Goal: Transaction & Acquisition: Purchase product/service

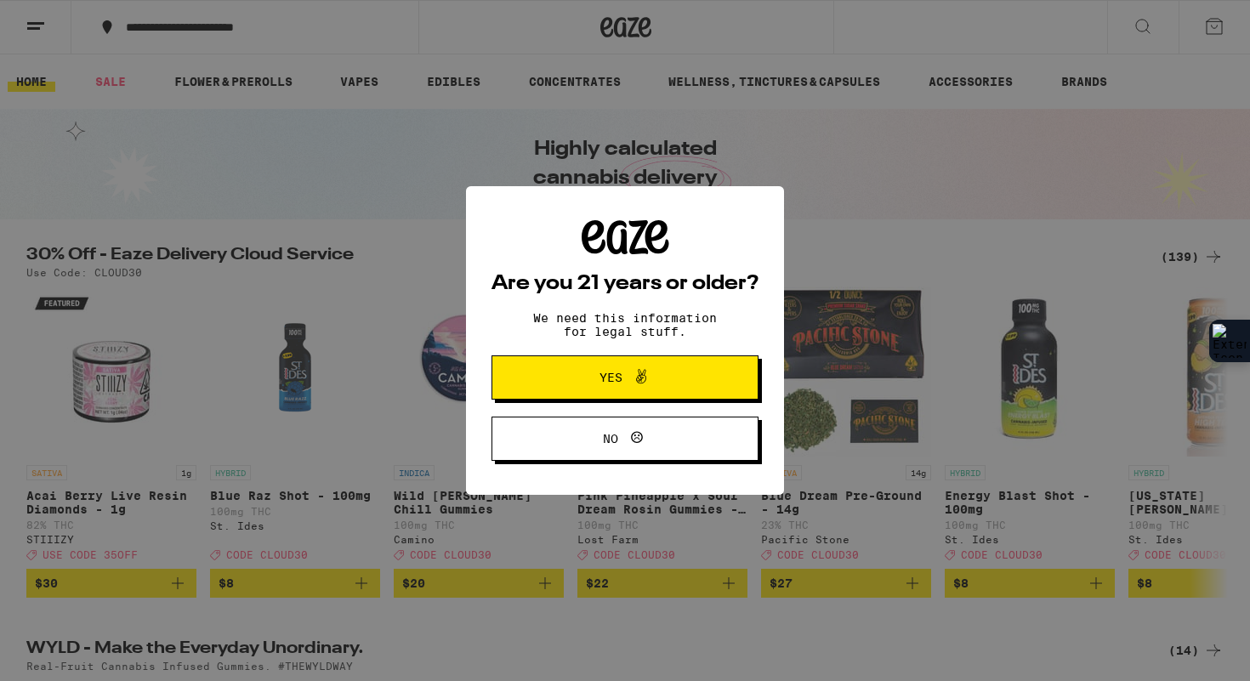
click at [606, 376] on span "Yes" at bounding box center [610, 377] width 23 height 12
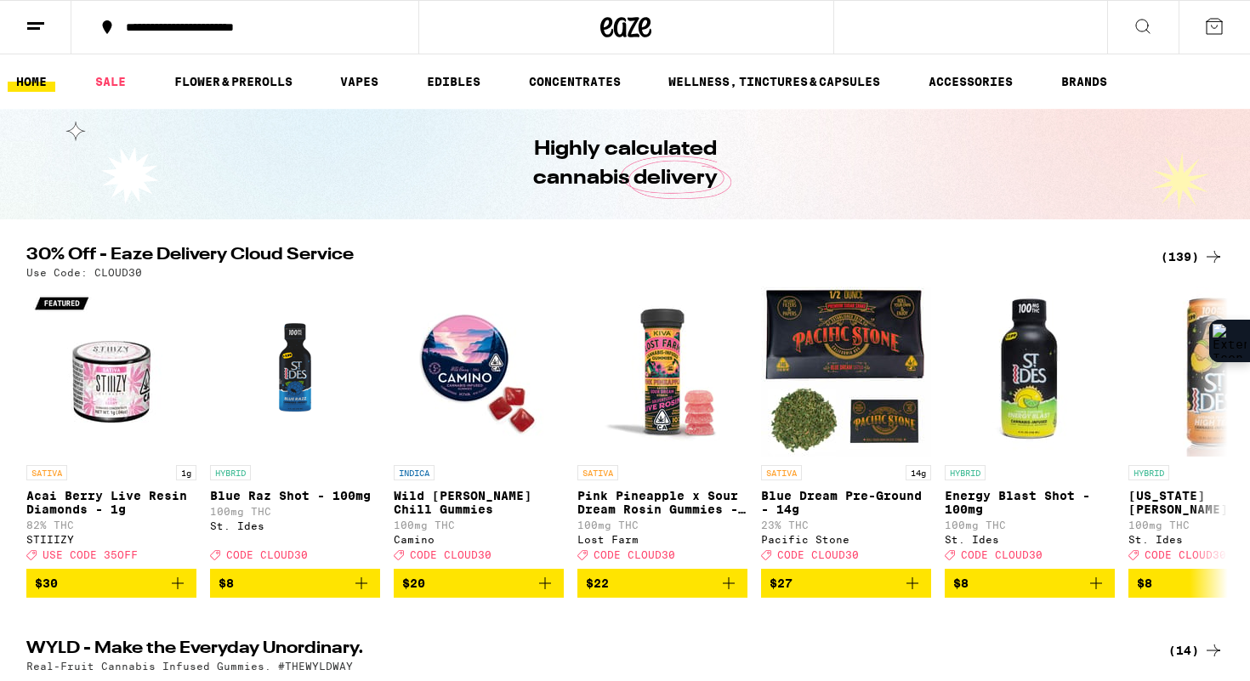
click at [1221, 31] on icon at bounding box center [1213, 26] width 15 height 15
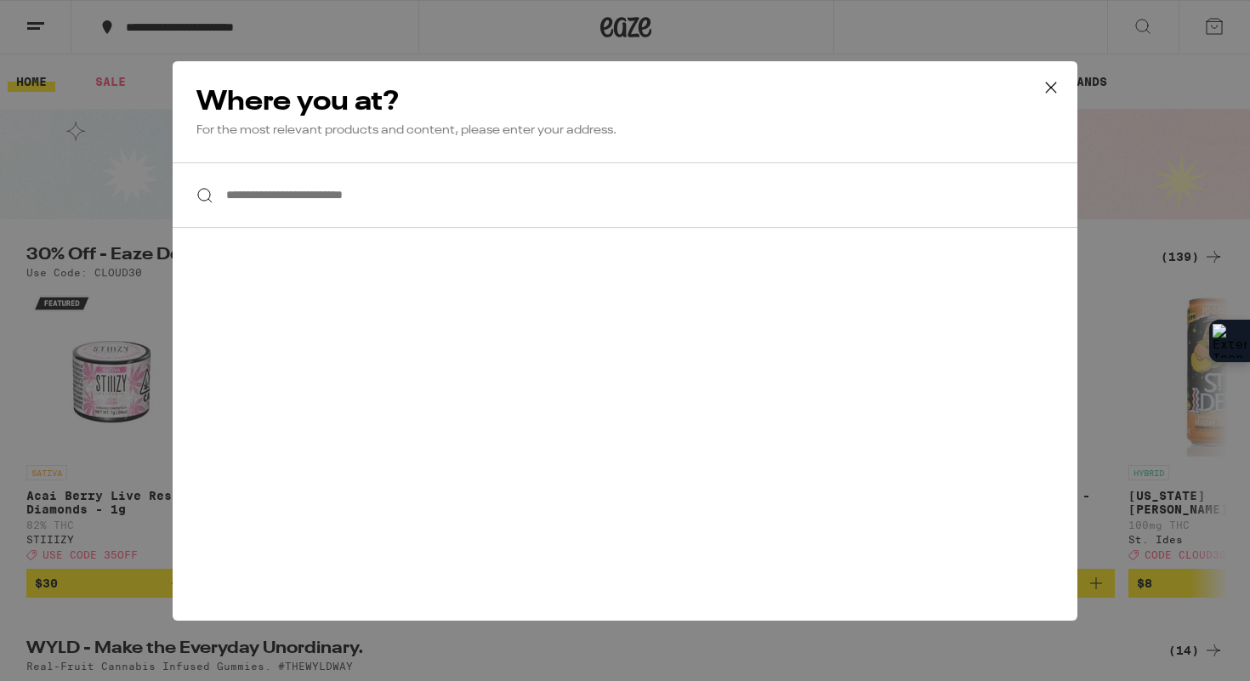
click at [1058, 83] on icon at bounding box center [1051, 88] width 26 height 26
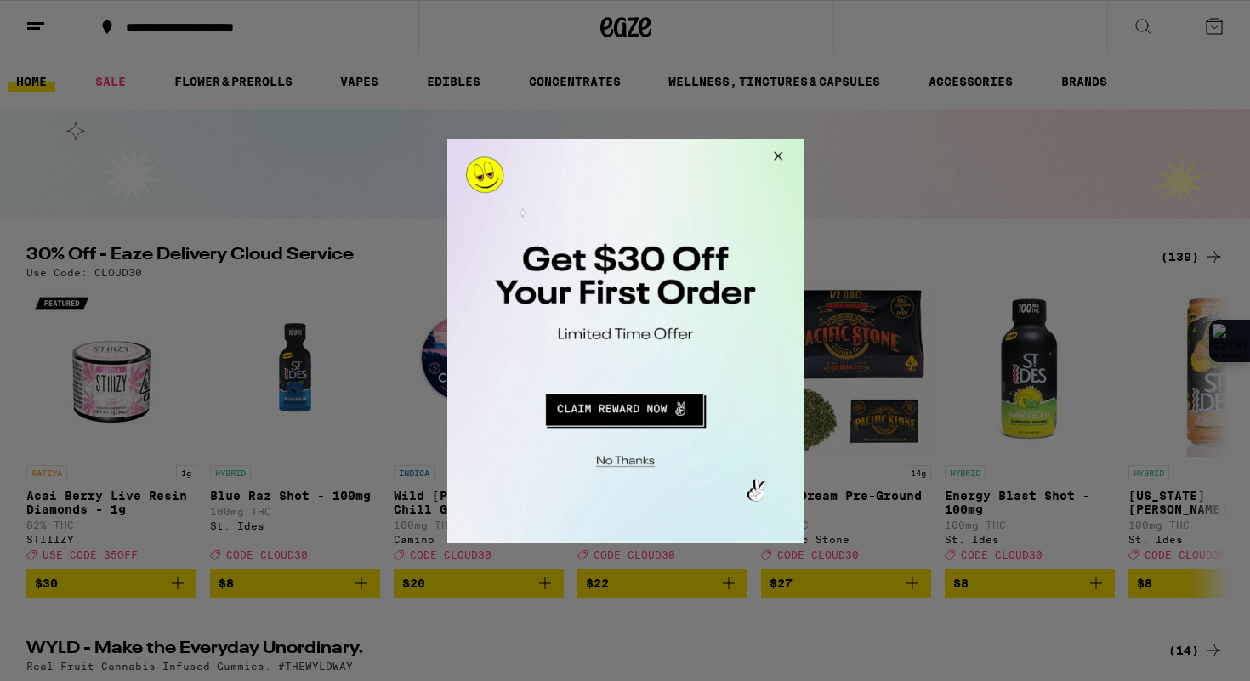
click at [778, 151] on button "Close Modal" at bounding box center [774, 158] width 46 height 41
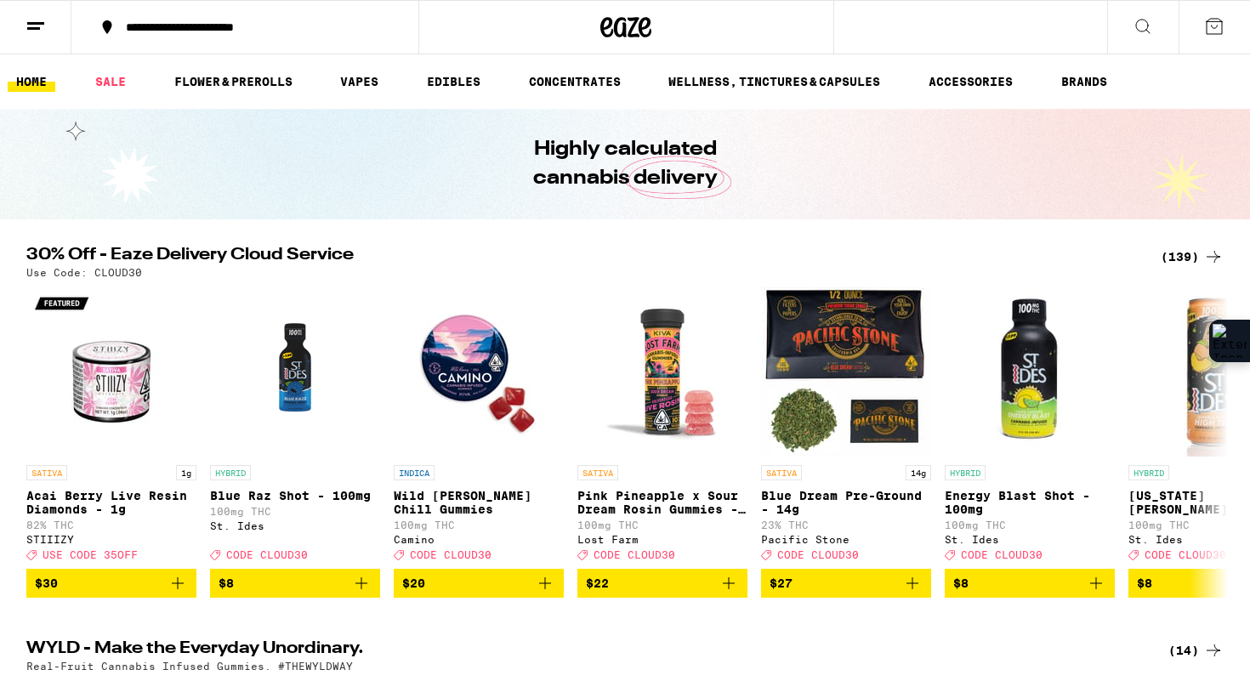
click at [51, 17] on button at bounding box center [35, 28] width 71 height 54
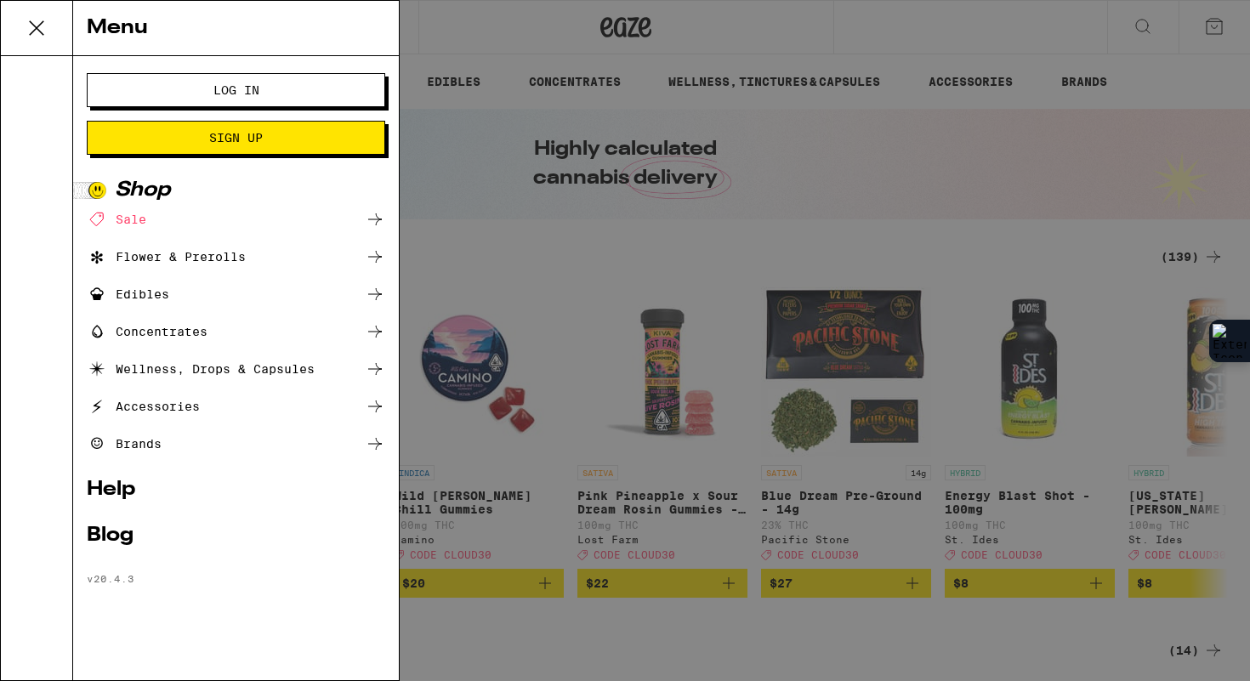
click at [213, 93] on span "Log In" at bounding box center [236, 90] width 46 height 12
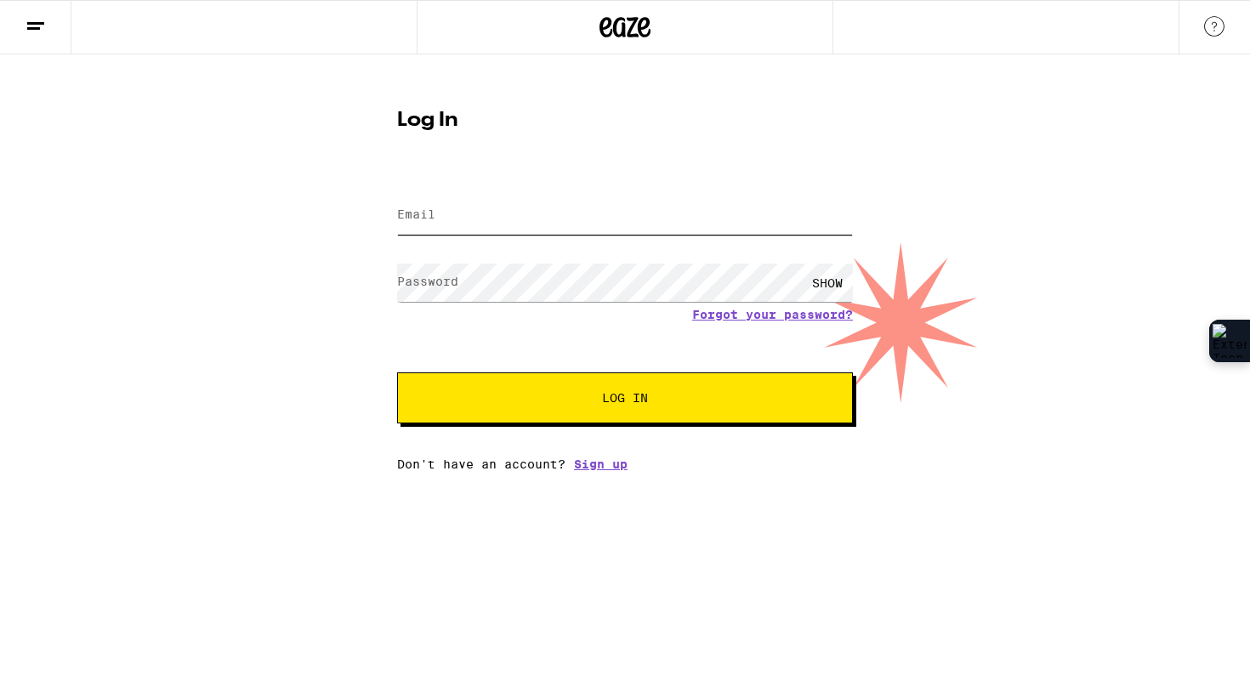
click at [453, 208] on input "Email" at bounding box center [625, 215] width 456 height 38
type input "[EMAIL_ADDRESS][DOMAIN_NAME]"
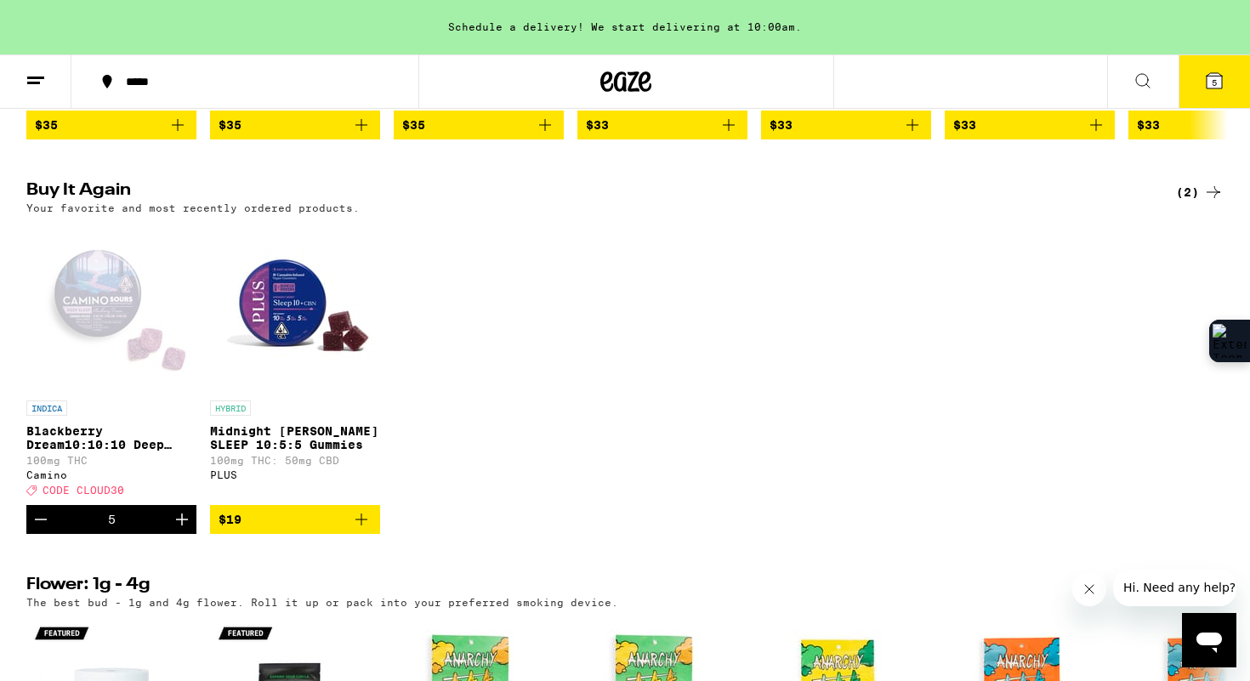
scroll to position [1758, 0]
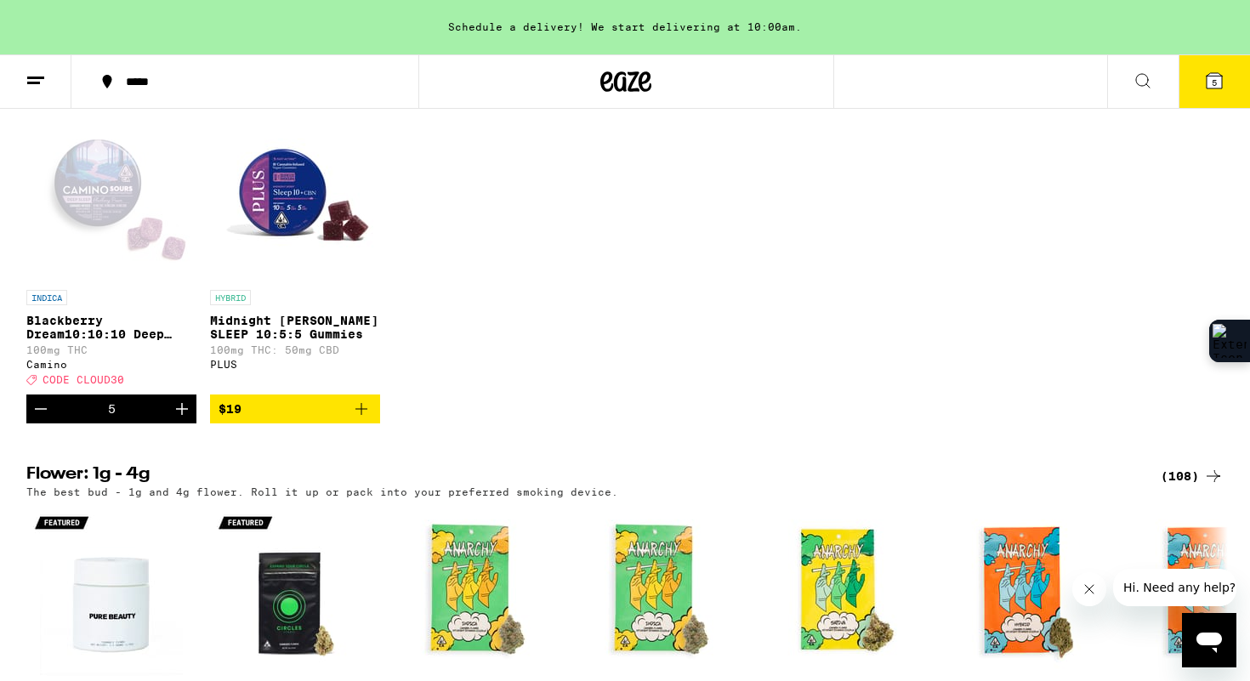
click at [289, 251] on img "Open page for Midnight Berry SLEEP 10:5:5 Gummies from PLUS" at bounding box center [295, 196] width 170 height 170
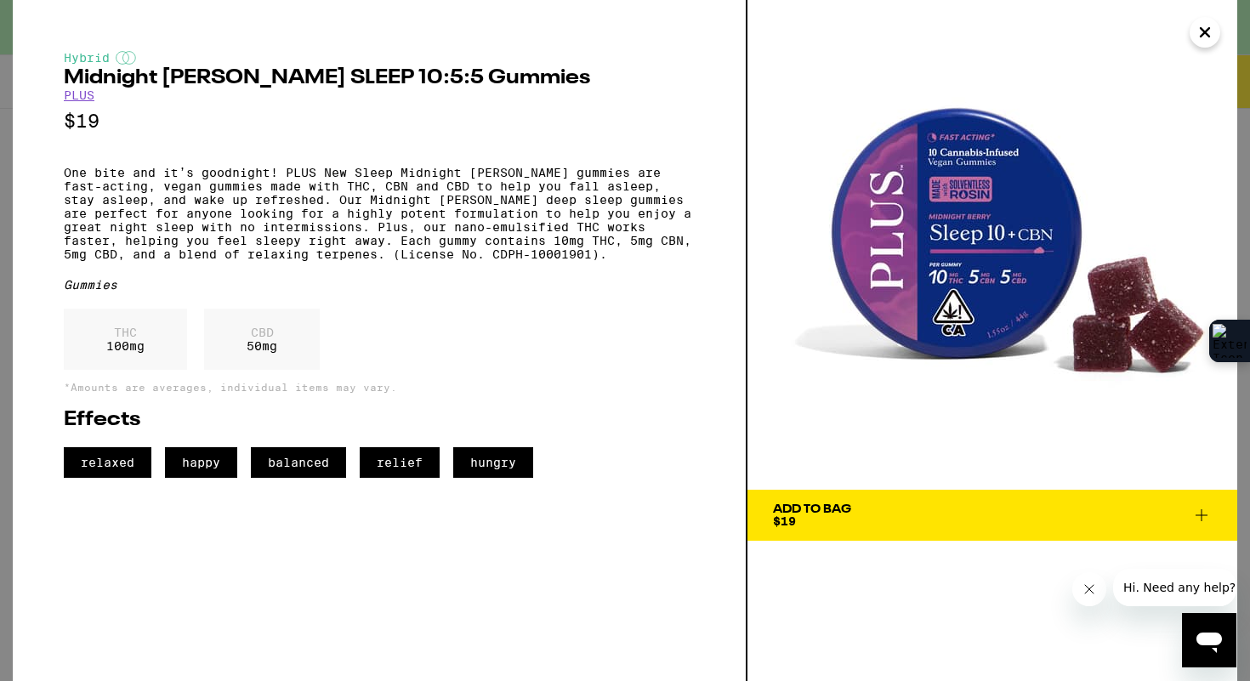
click at [1203, 513] on icon at bounding box center [1201, 515] width 20 height 20
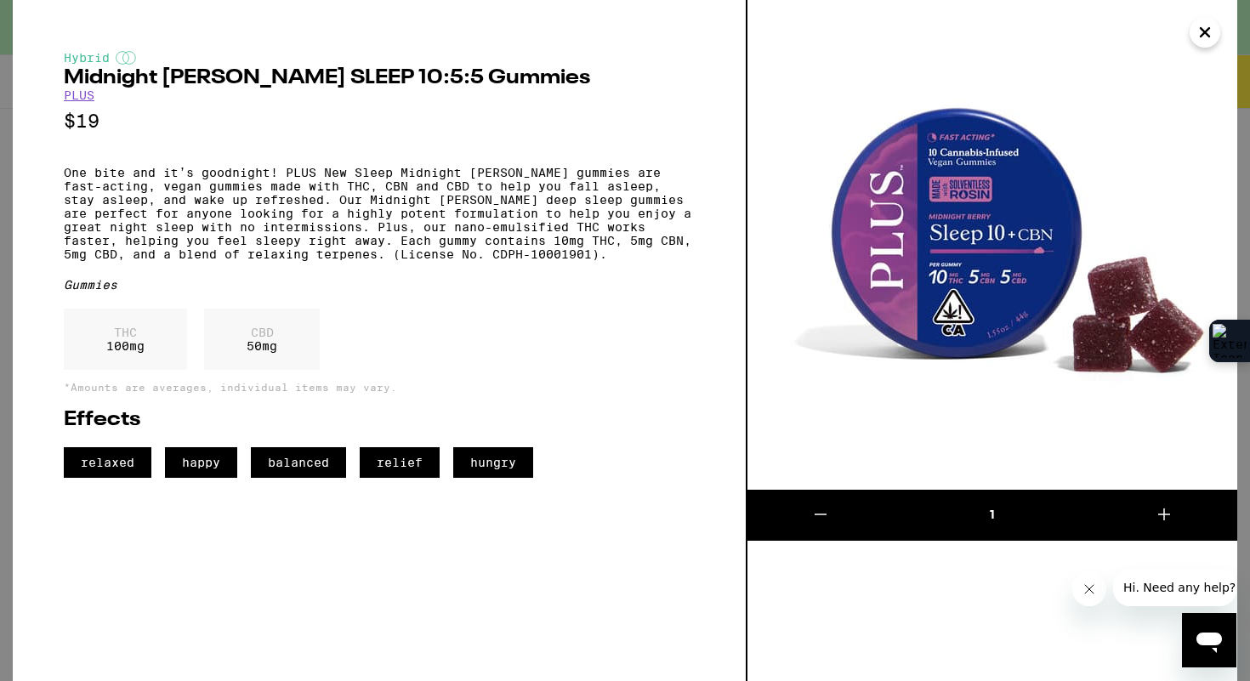
click at [1170, 507] on icon at bounding box center [1163, 514] width 20 height 20
click at [1200, 30] on icon "Close" at bounding box center [1204, 33] width 20 height 26
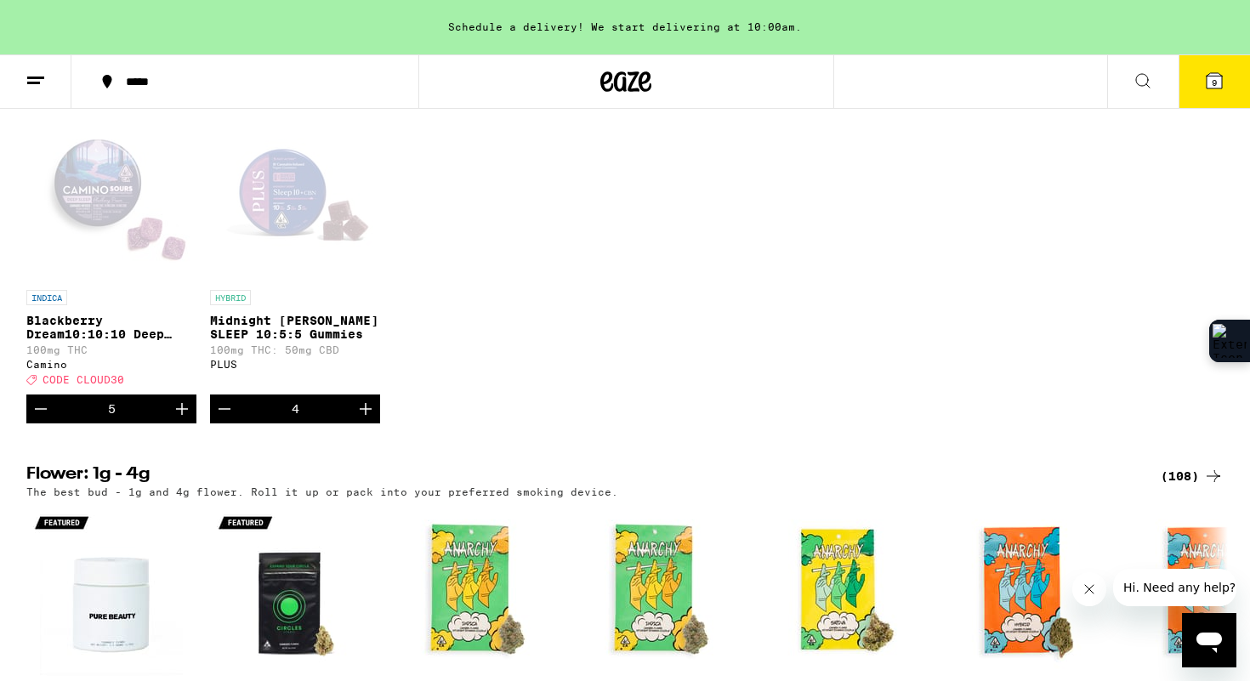
click at [86, 386] on span "CODE CLOUD30" at bounding box center [84, 380] width 82 height 11
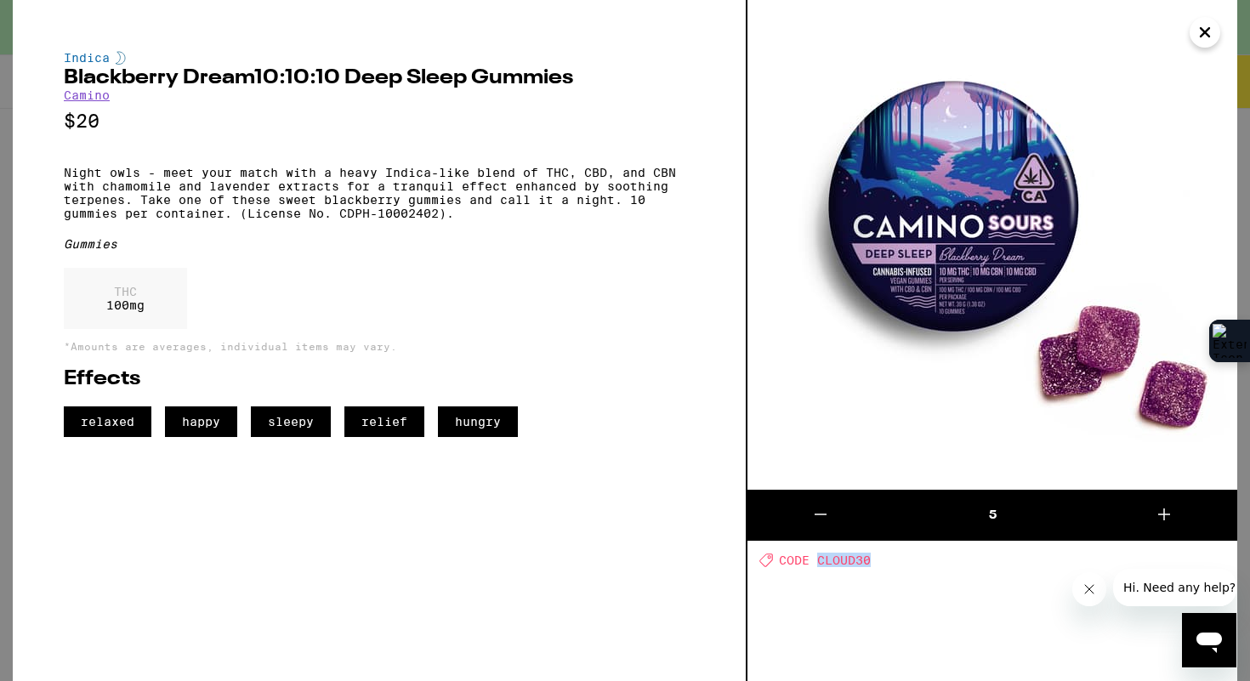
drag, startPoint x: 819, startPoint y: 561, endPoint x: 899, endPoint y: 558, distance: 80.0
click at [899, 558] on div "Deal Created with Sketch. CODE CLOUD30" at bounding box center [998, 560] width 478 height 14
copy span "CLOUD30"
click at [1215, 32] on button "Close" at bounding box center [1204, 32] width 31 height 31
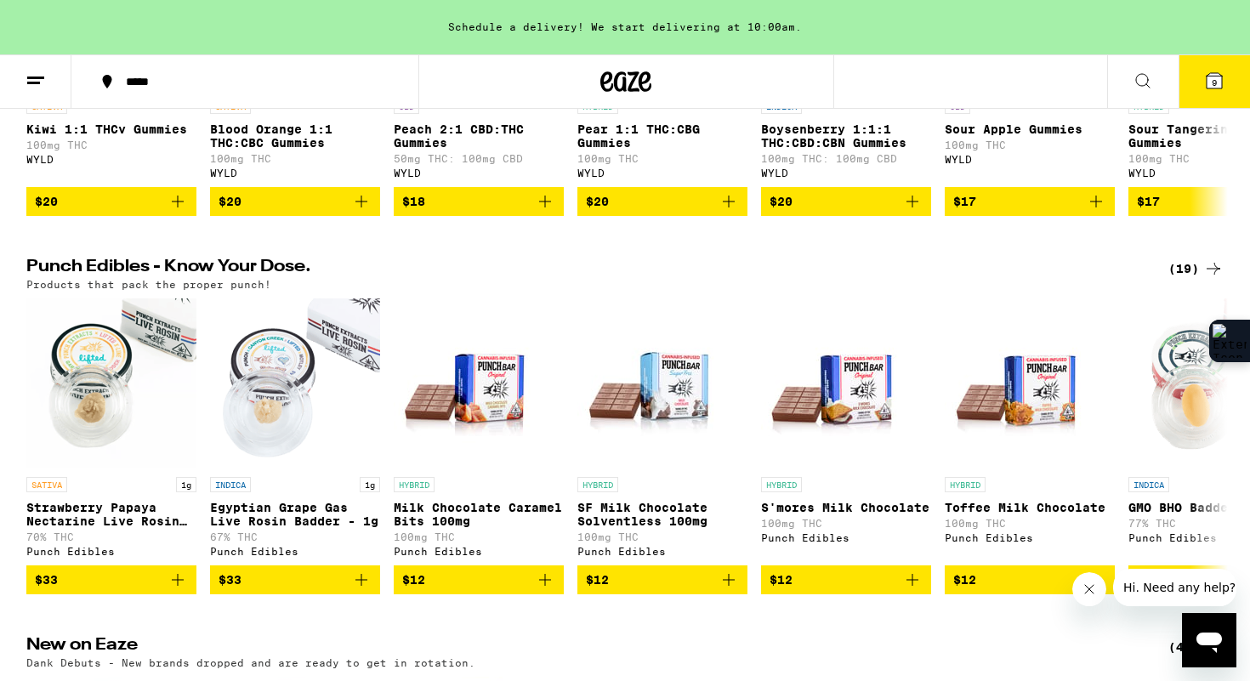
scroll to position [791, 0]
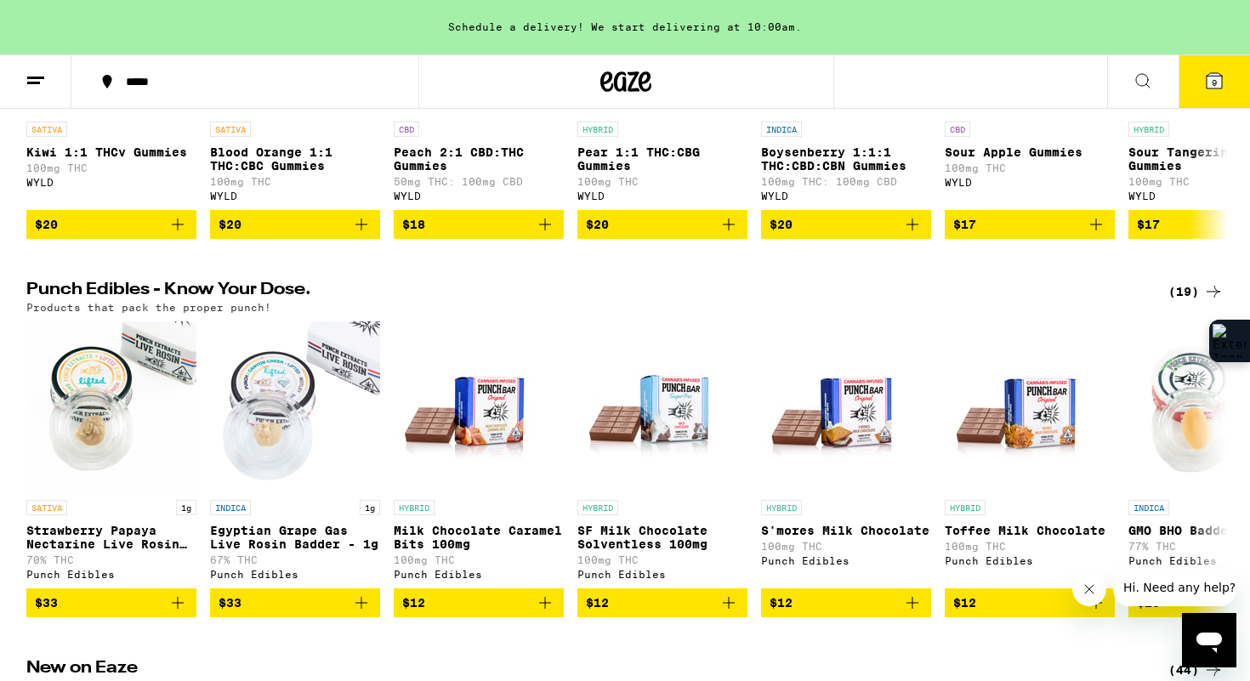
click at [1210, 78] on icon at bounding box center [1213, 80] width 15 height 15
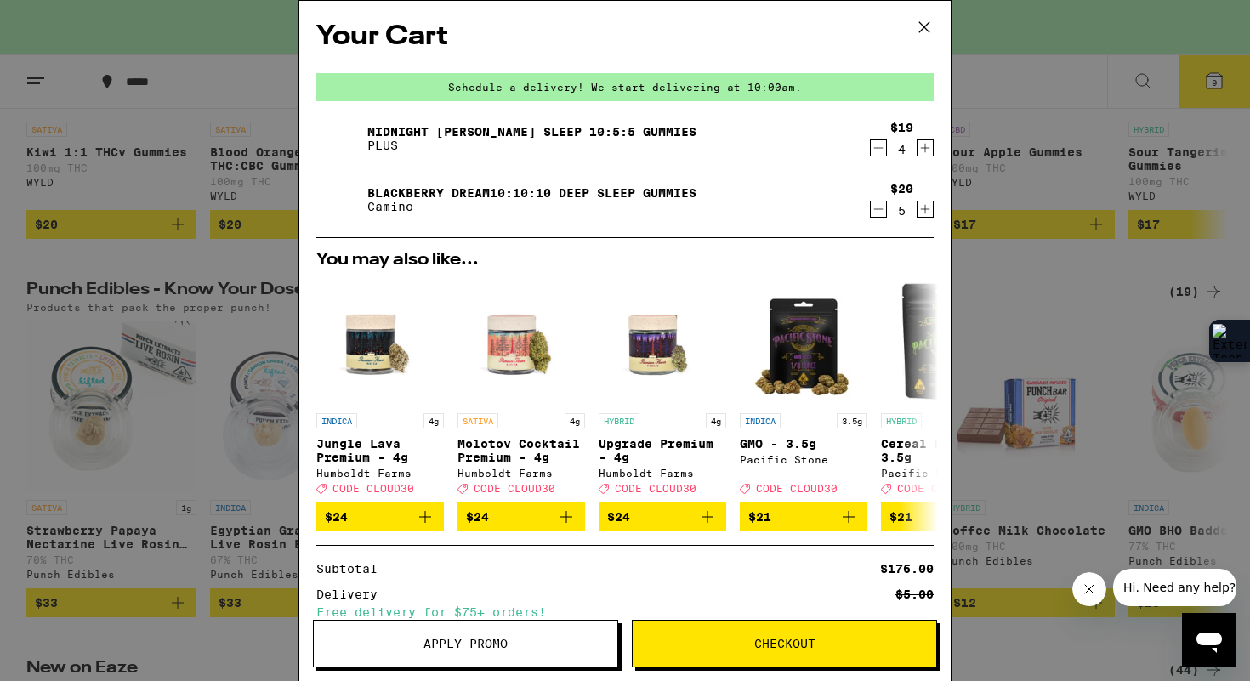
click at [927, 21] on icon at bounding box center [924, 27] width 26 height 26
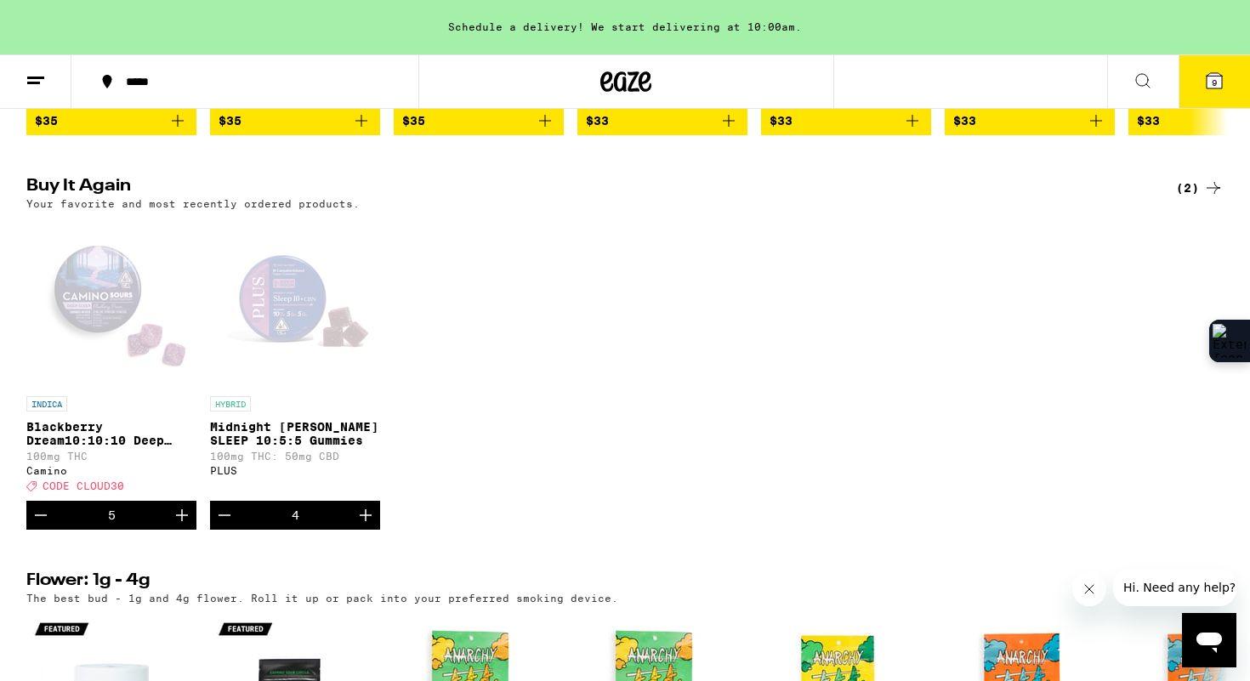
scroll to position [1657, 0]
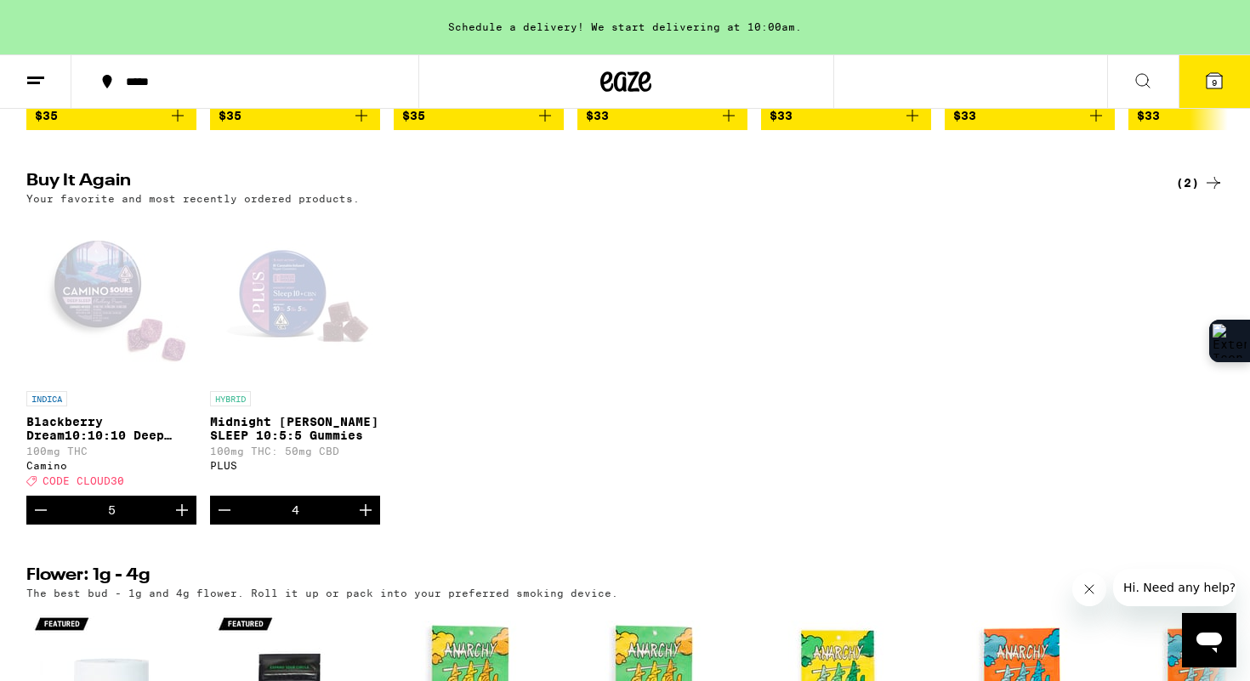
click at [1211, 83] on span "9" at bounding box center [1213, 82] width 5 height 10
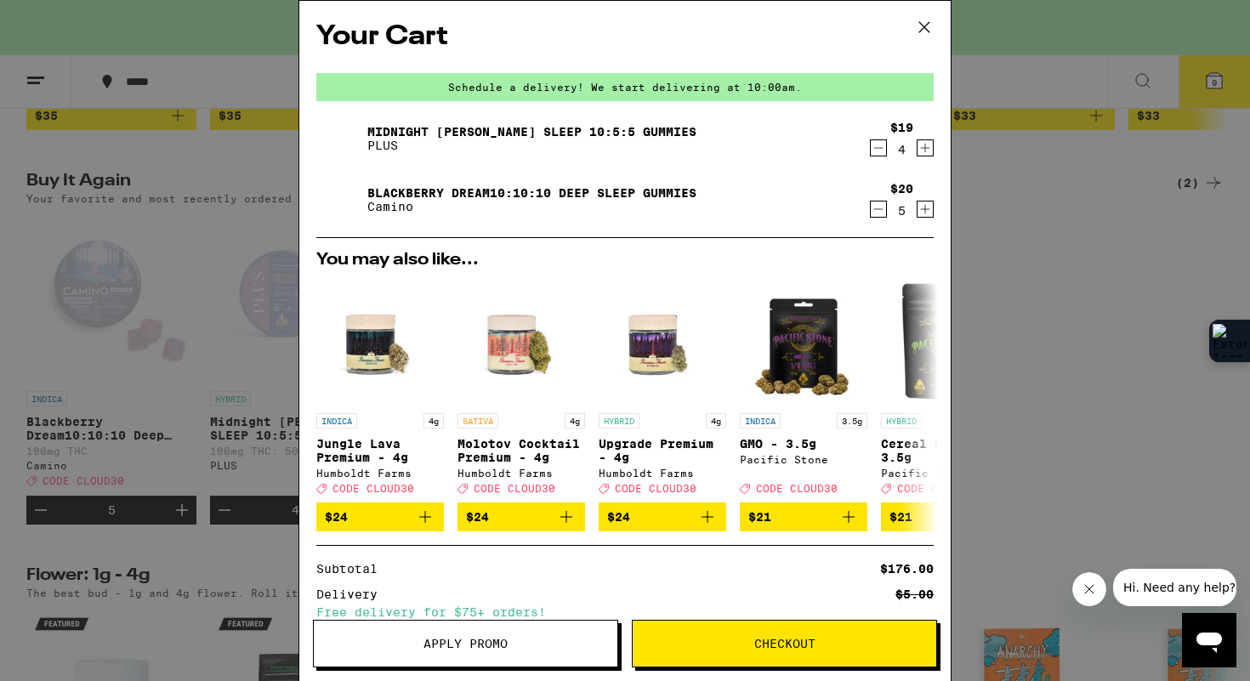
click at [877, 143] on icon "Decrement" at bounding box center [877, 148] width 15 height 20
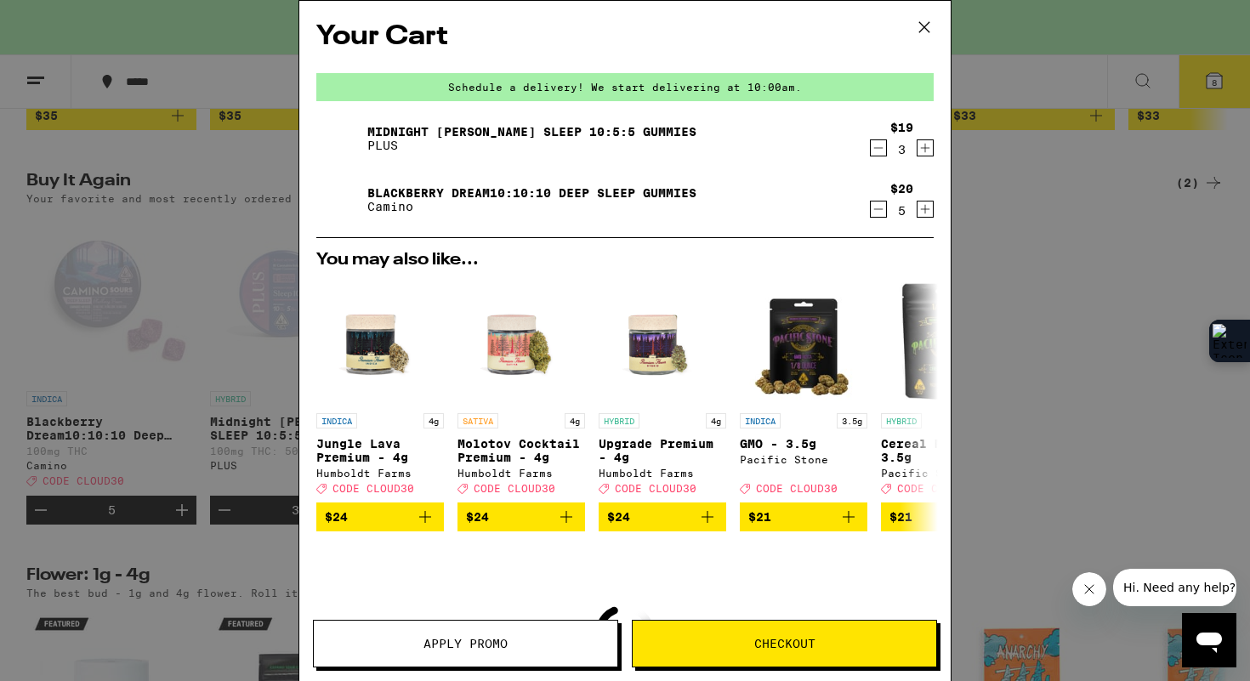
click at [876, 153] on icon "Decrement" at bounding box center [877, 148] width 15 height 20
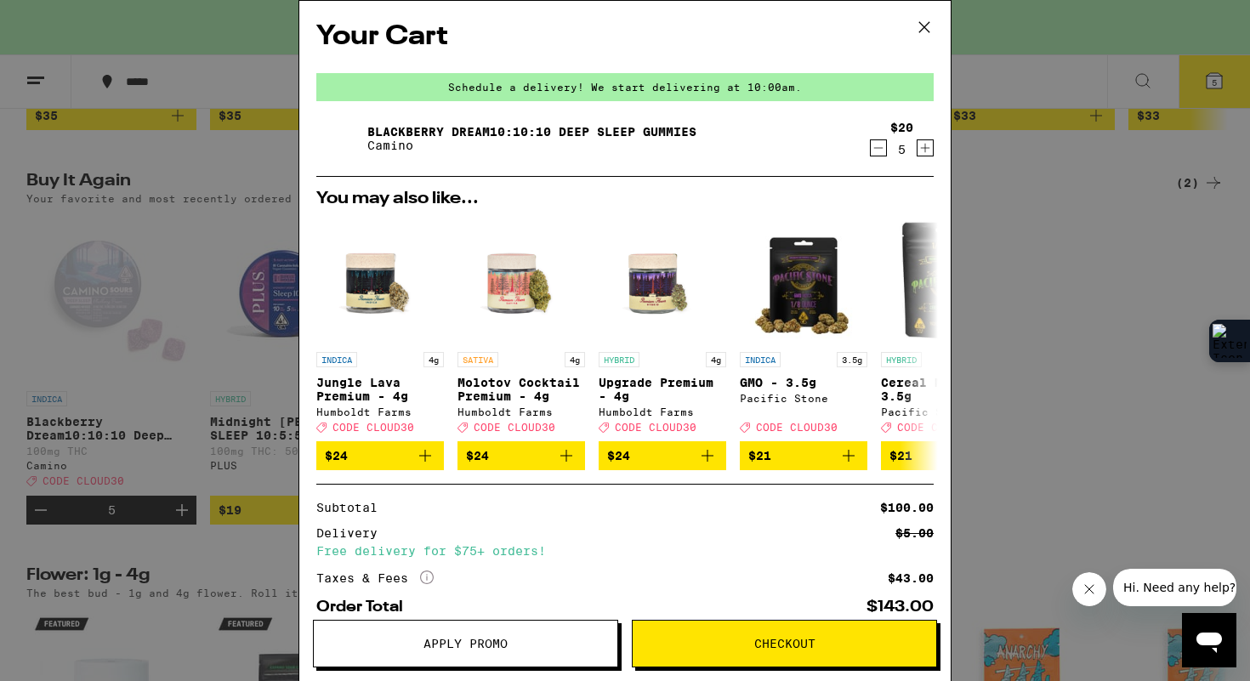
scroll to position [100, 0]
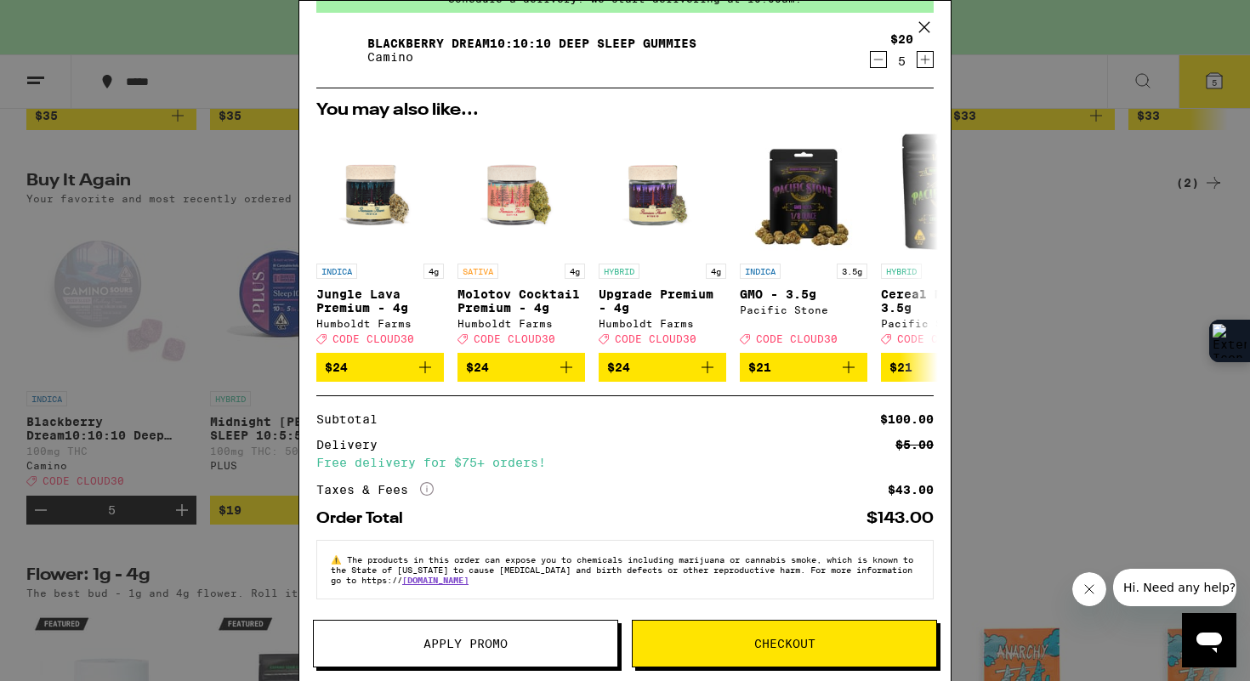
click at [768, 638] on span "Checkout" at bounding box center [784, 644] width 61 height 12
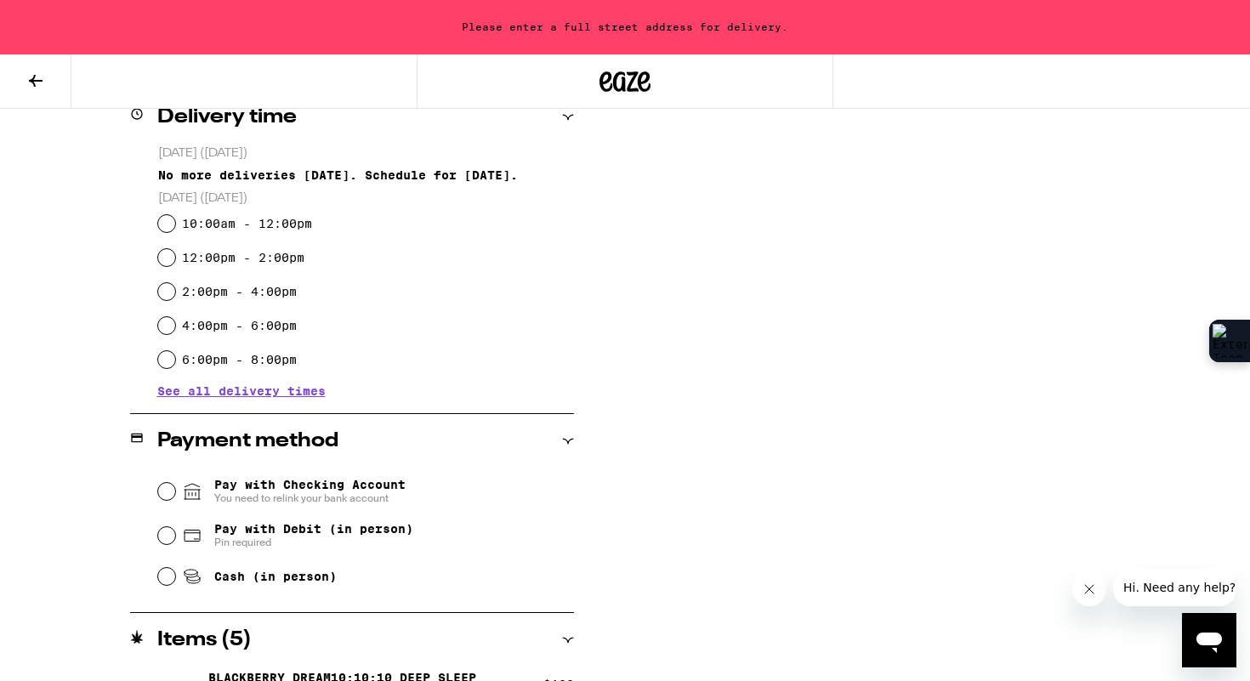
scroll to position [488, 0]
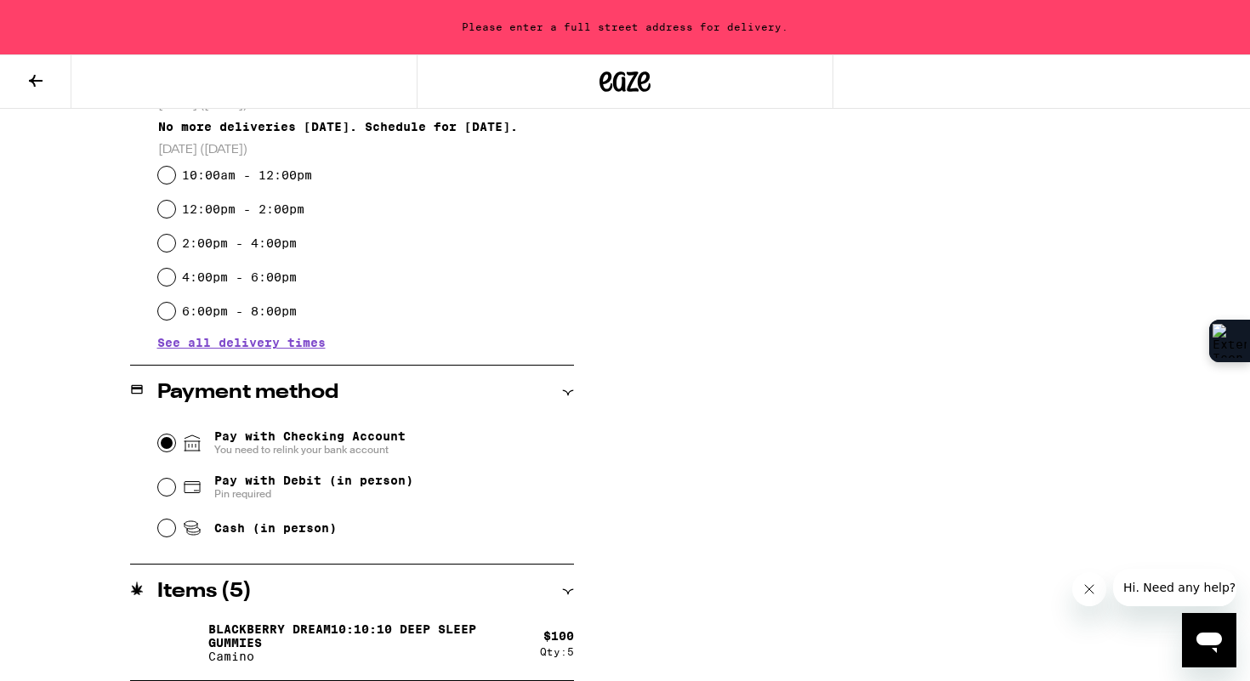
click at [163, 443] on input "Pay with Checking Account You need to relink your bank account" at bounding box center [166, 442] width 17 height 17
click at [165, 179] on input "10:00am - 12:00pm" at bounding box center [166, 175] width 17 height 17
radio input "true"
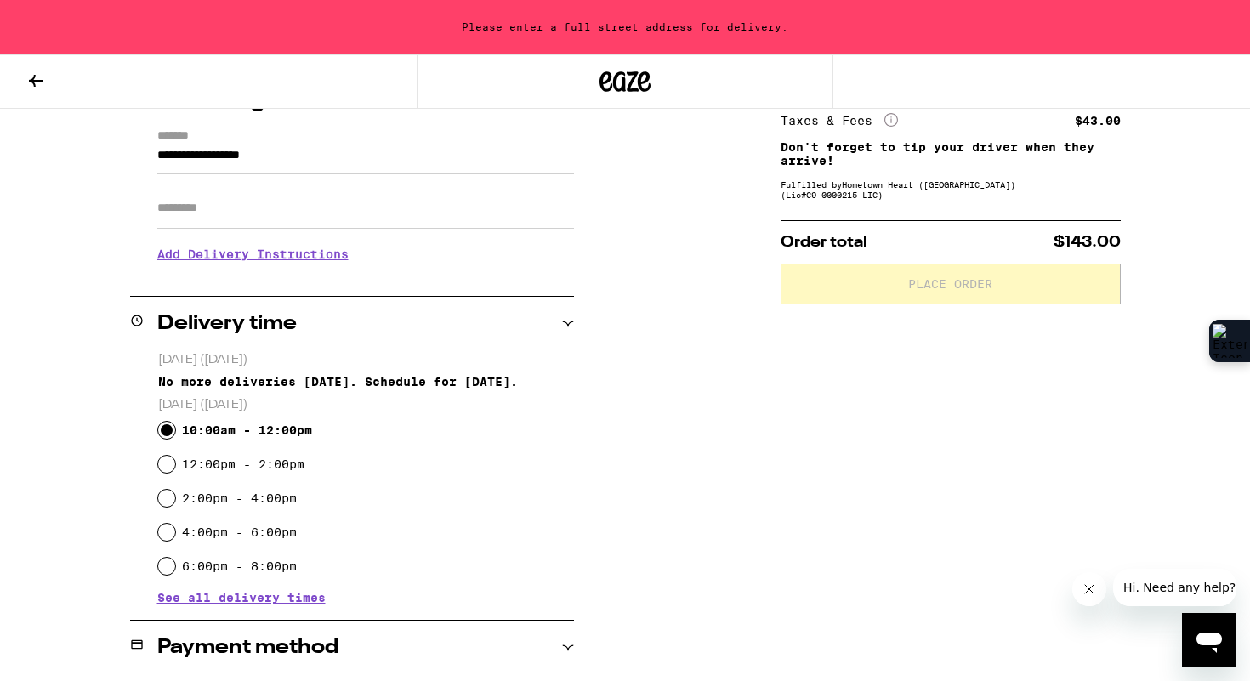
scroll to position [0, 0]
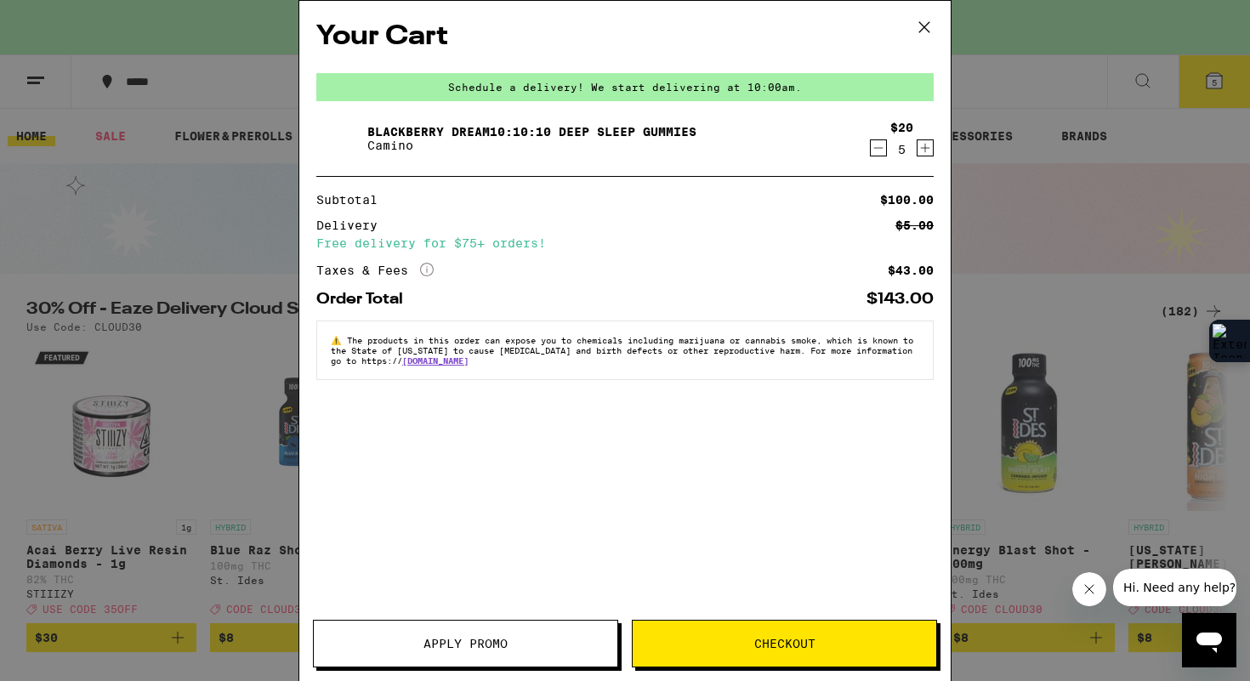
click at [422, 638] on span "Apply Promo" at bounding box center [465, 644] width 303 height 12
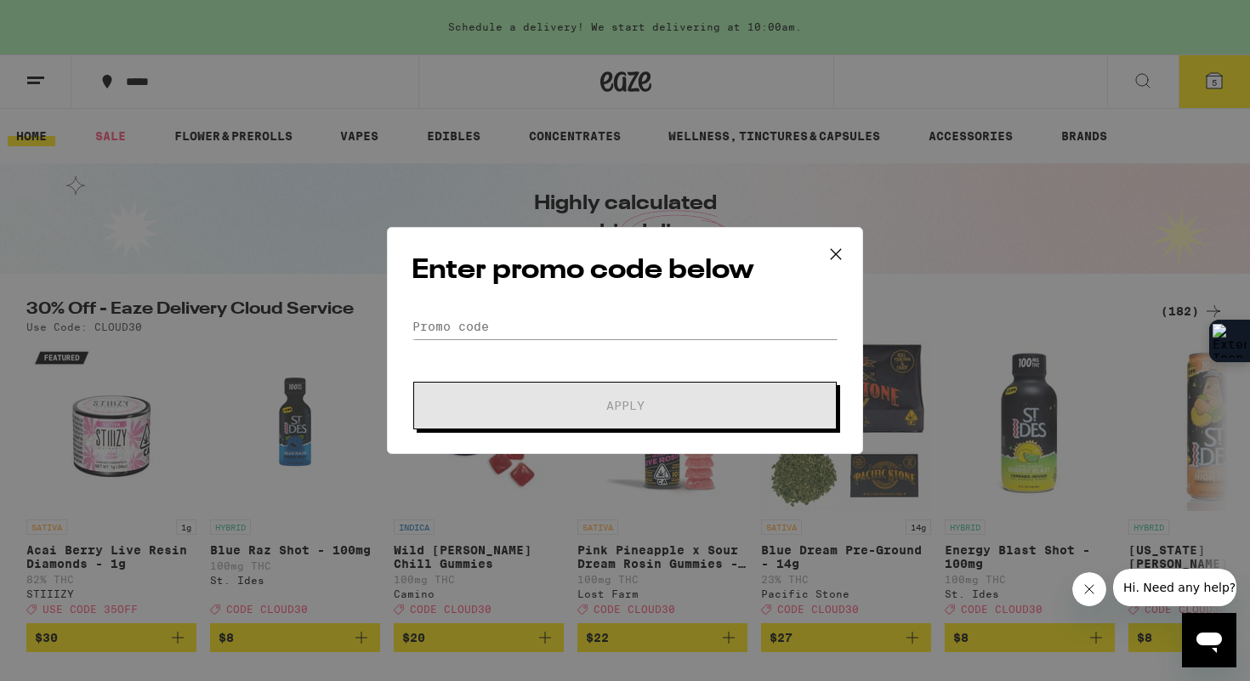
click at [489, 632] on div "Enter promo code below Promo Code Apply" at bounding box center [625, 340] width 1250 height 681
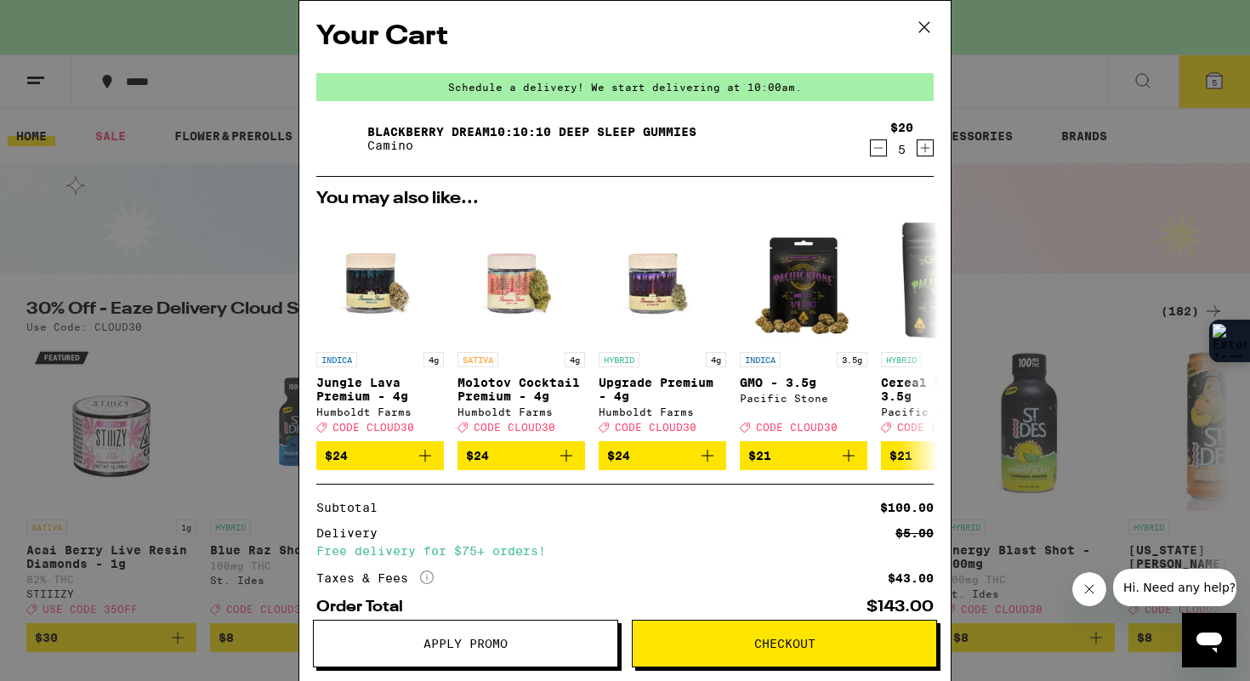
click at [456, 649] on span "Apply Promo" at bounding box center [465, 644] width 84 height 12
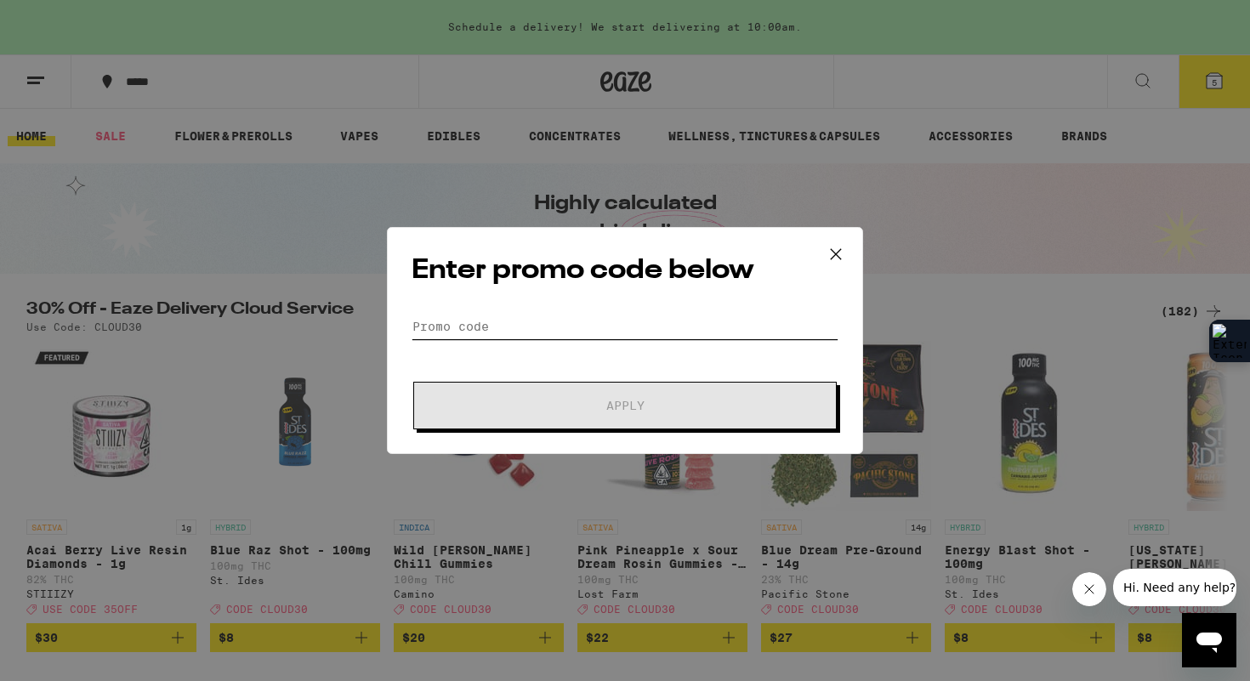
click at [468, 332] on input "Promo Code" at bounding box center [624, 327] width 427 height 26
paste input "CLOUD30"
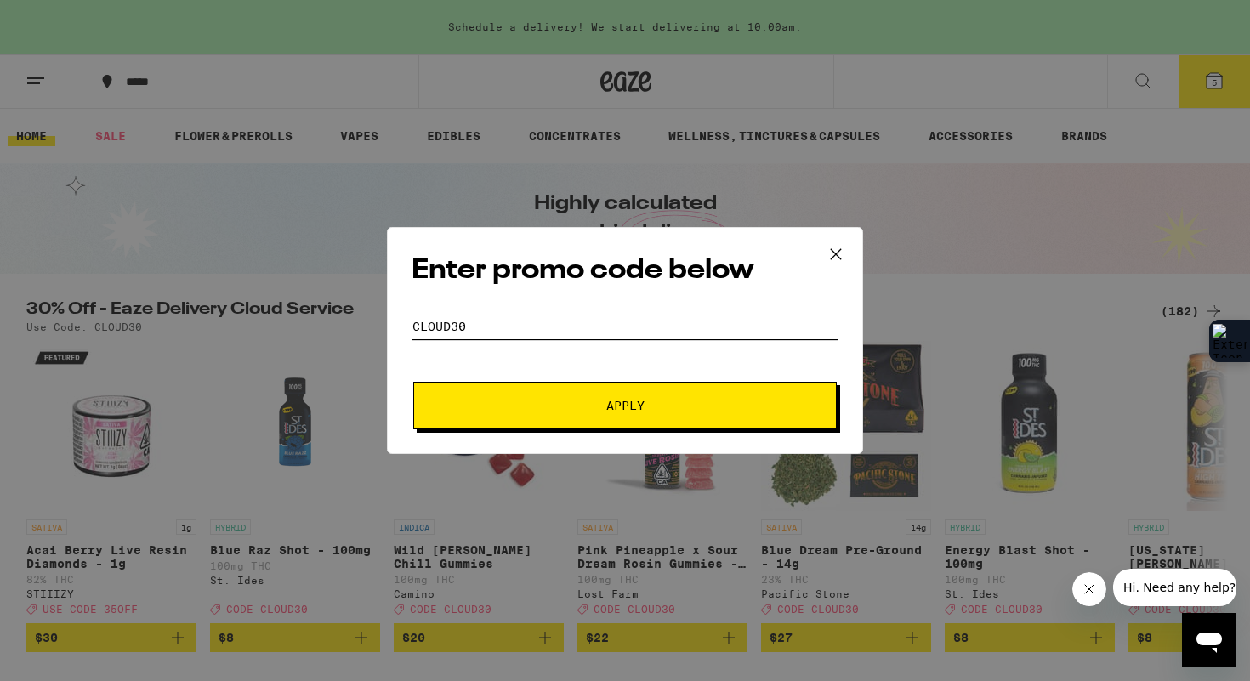
type input "CLOUD30"
click at [589, 394] on button "Apply" at bounding box center [624, 406] width 423 height 48
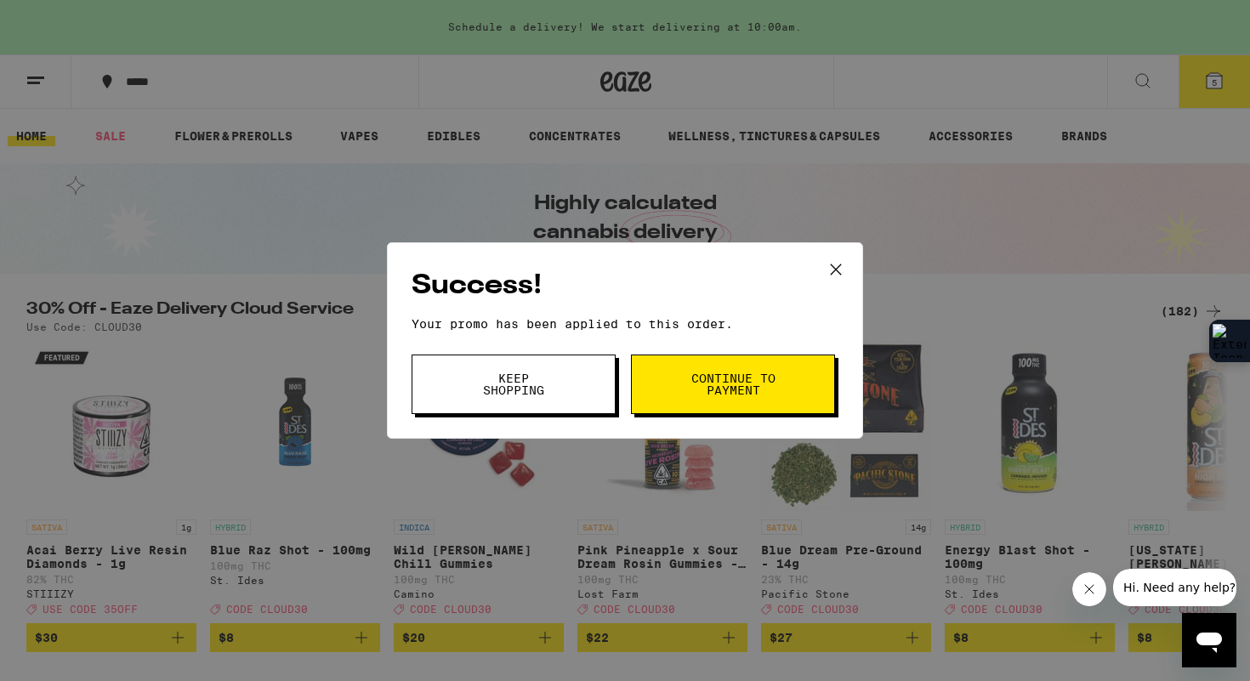
click at [714, 393] on span "Continue to payment" at bounding box center [732, 384] width 87 height 24
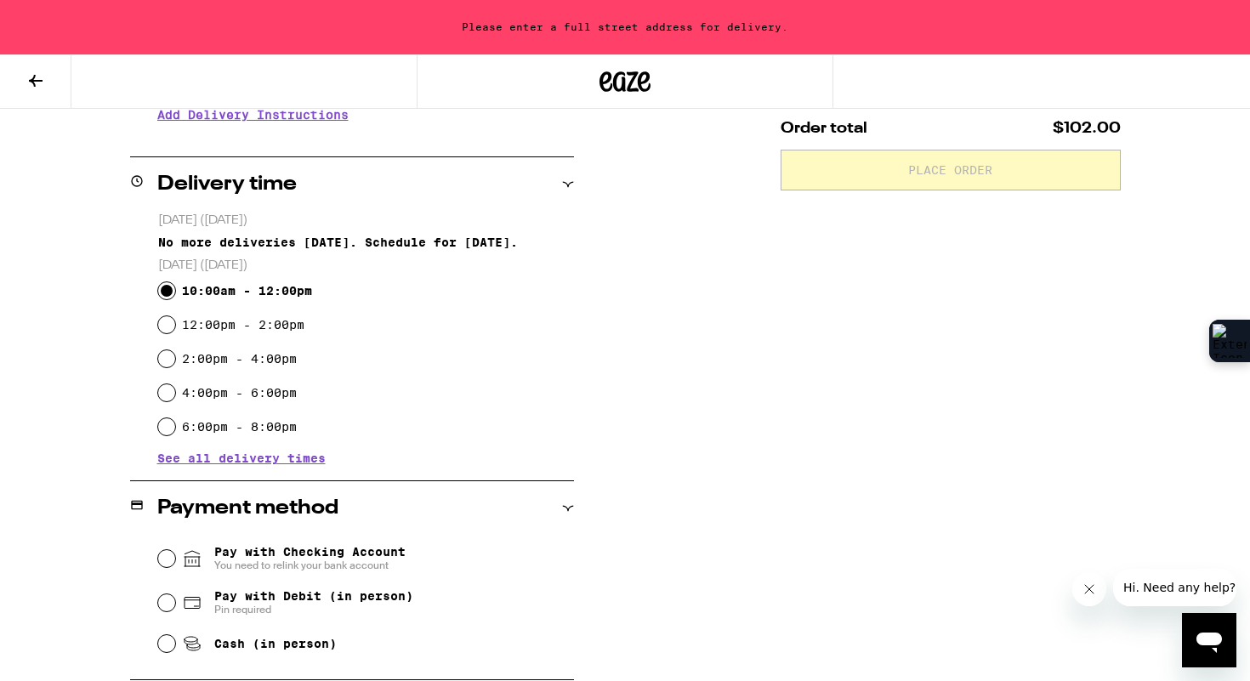
scroll to position [488, 0]
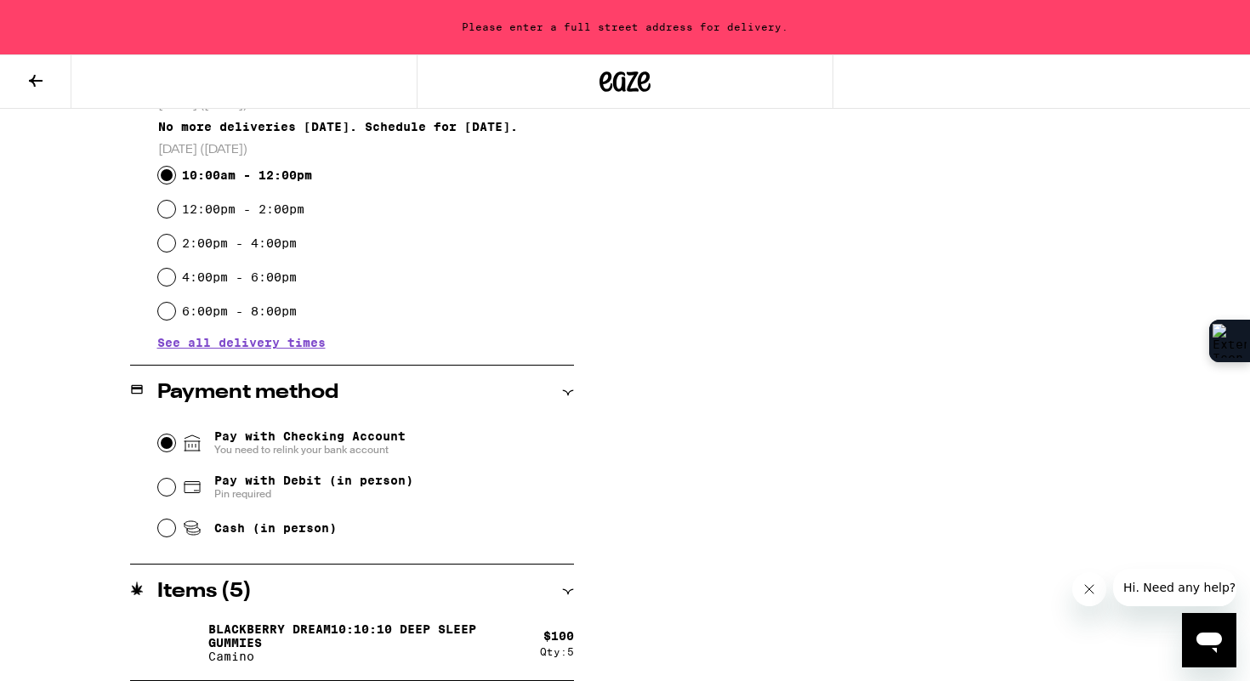
click at [169, 444] on input "Pay with Checking Account You need to relink your bank account" at bounding box center [166, 442] width 17 height 17
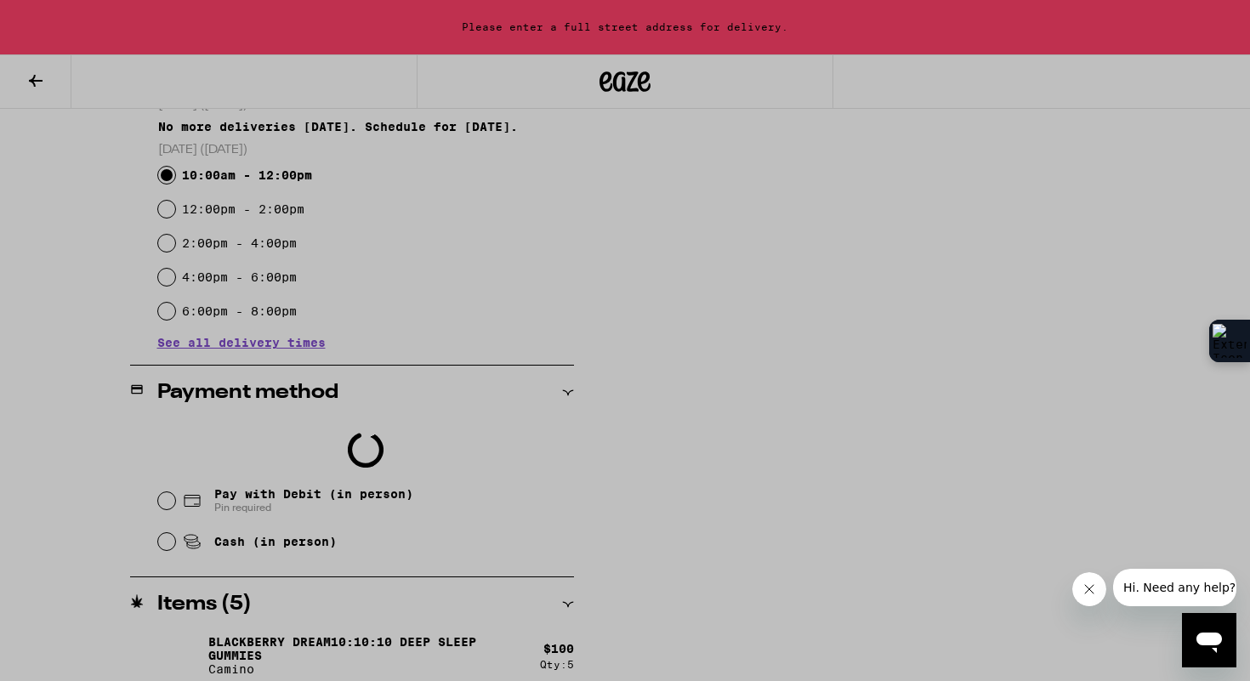
scroll to position [0, 0]
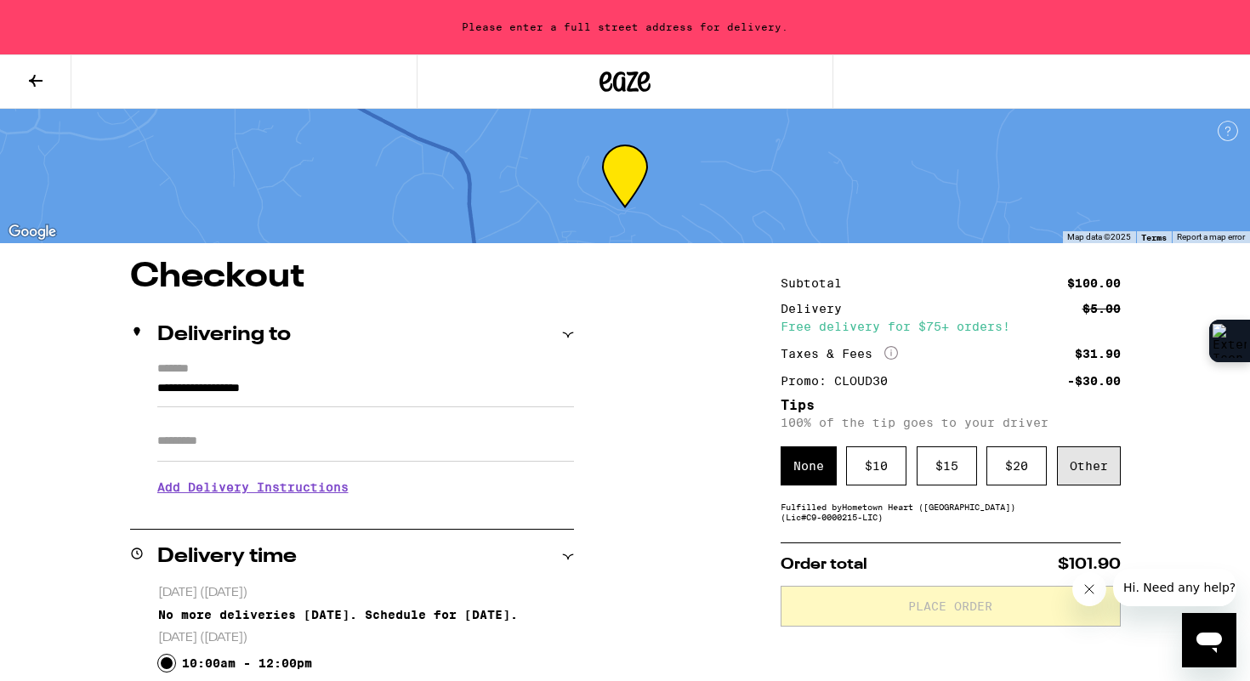
click at [1087, 473] on div "Other" at bounding box center [1089, 465] width 64 height 39
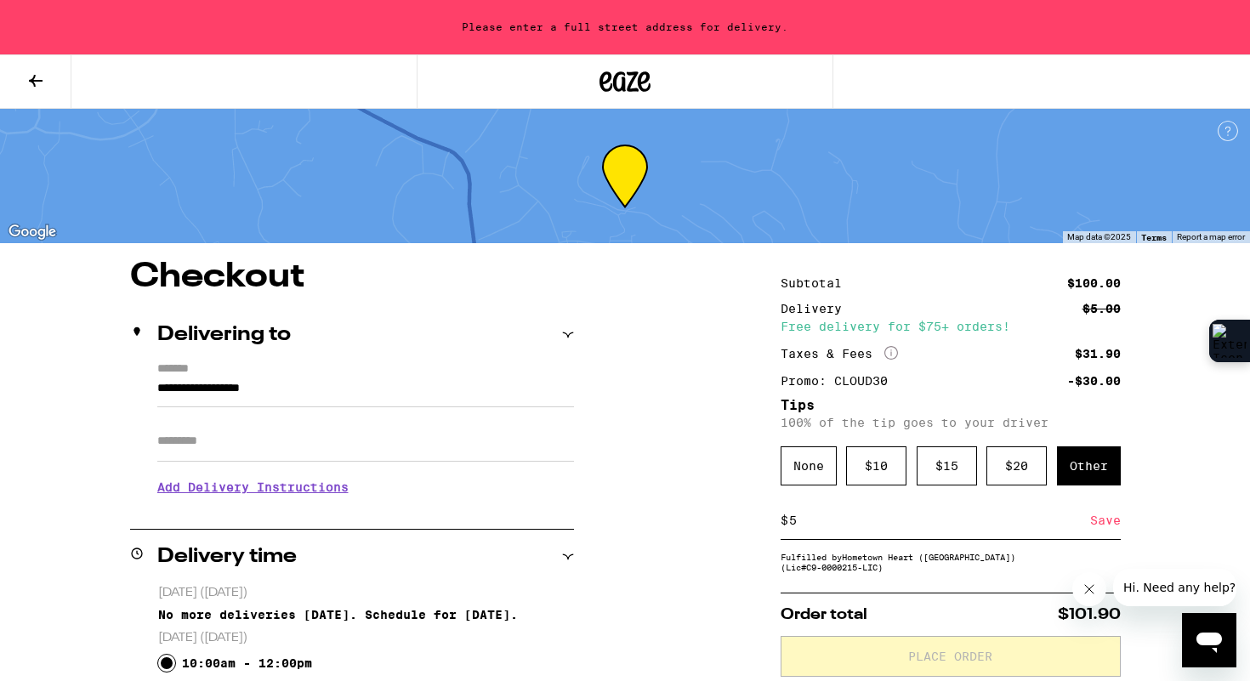
type input "5"
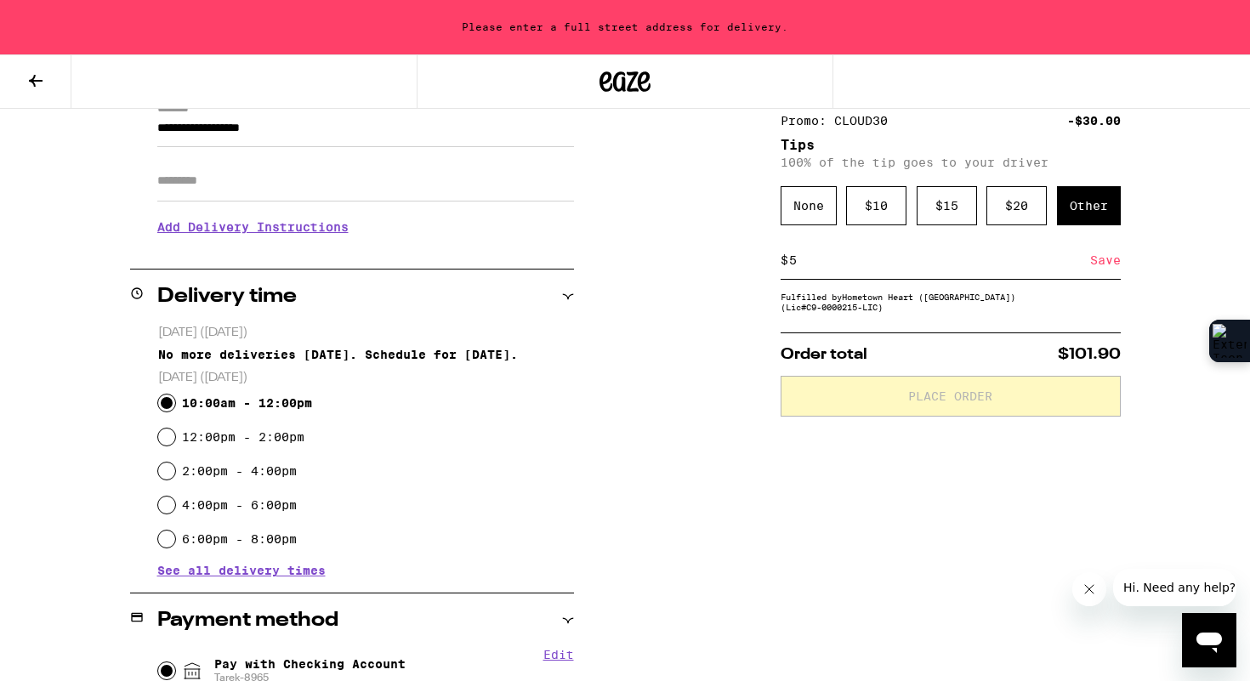
click at [1098, 267] on div "Save" at bounding box center [1105, 259] width 31 height 37
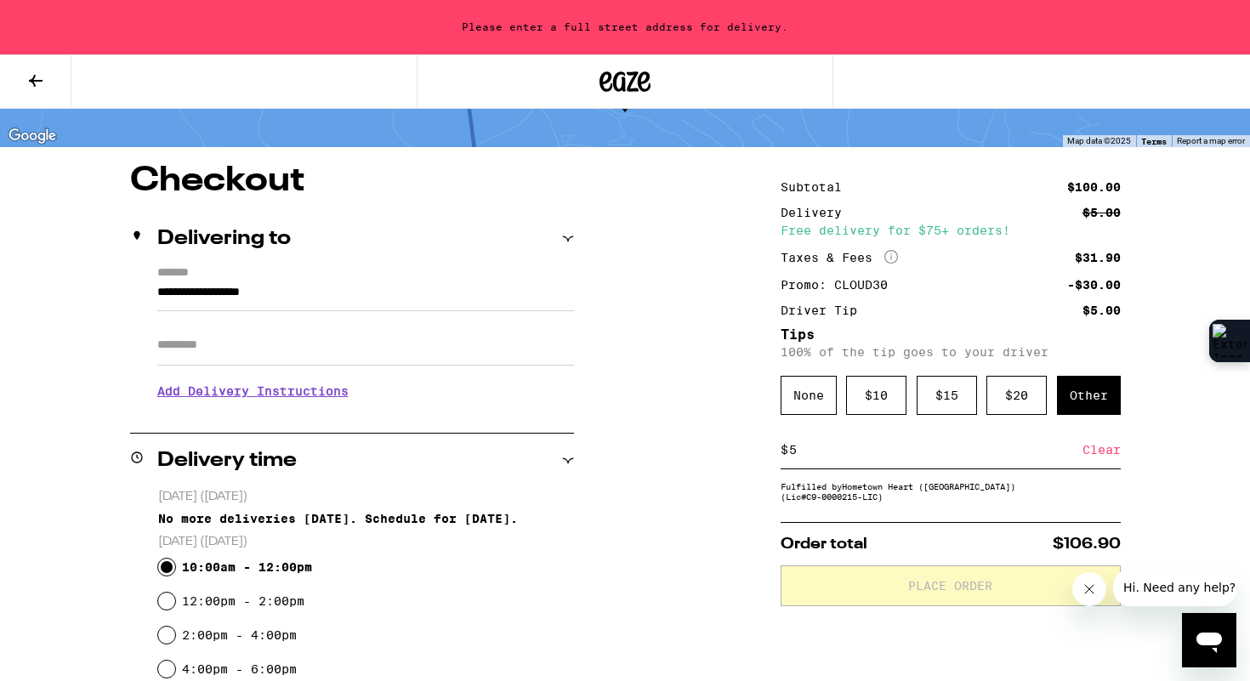
scroll to position [68, 0]
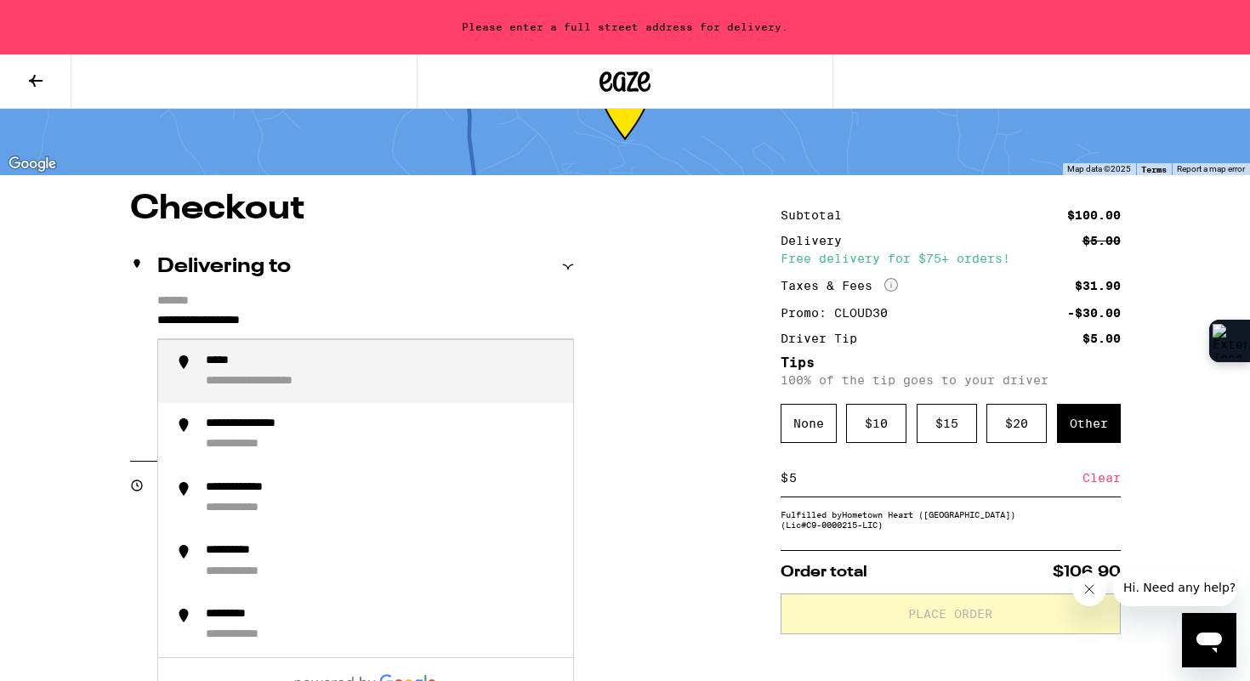
drag, startPoint x: 157, startPoint y: 319, endPoint x: 361, endPoint y: 314, distance: 204.1
click at [361, 315] on input "**********" at bounding box center [365, 324] width 417 height 29
type input "**********"
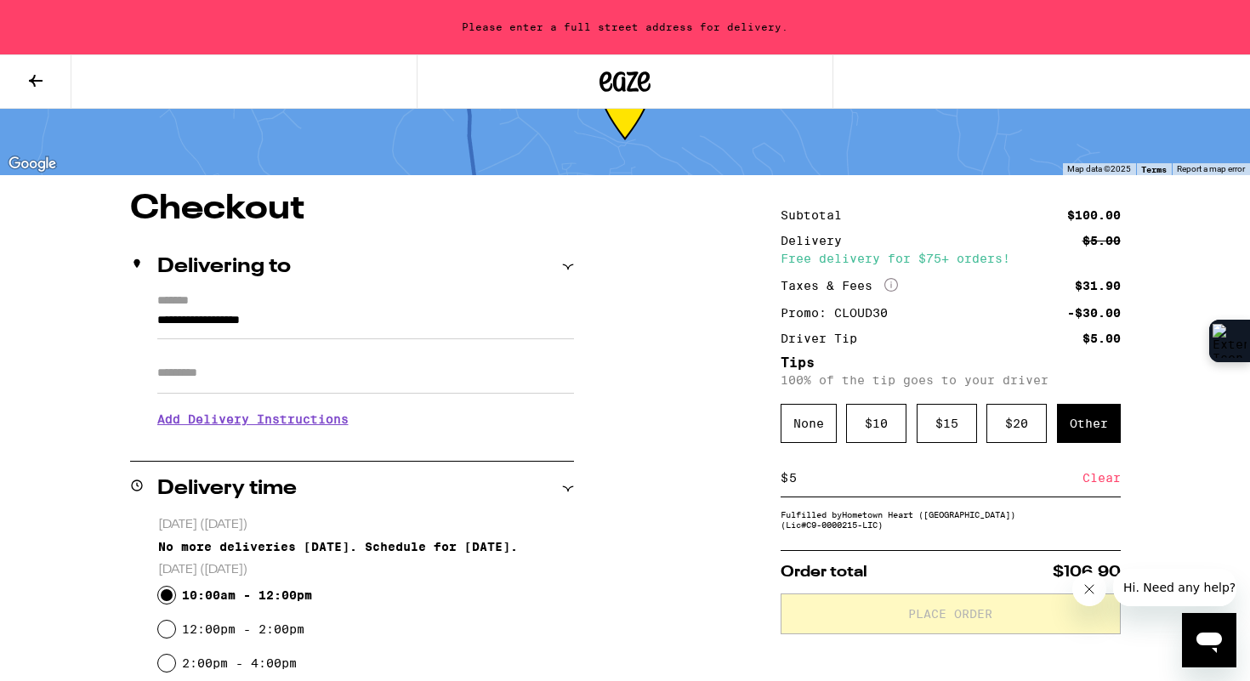
scroll to position [67, 0]
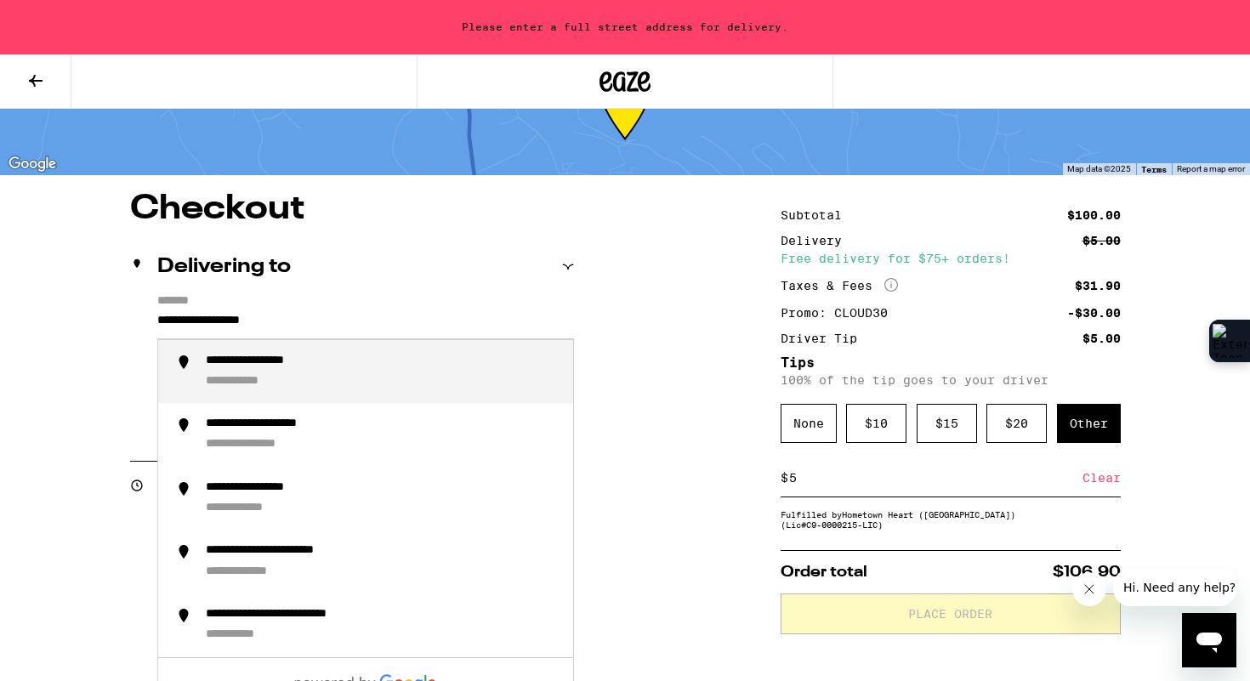
click at [334, 323] on input "**********" at bounding box center [365, 324] width 417 height 29
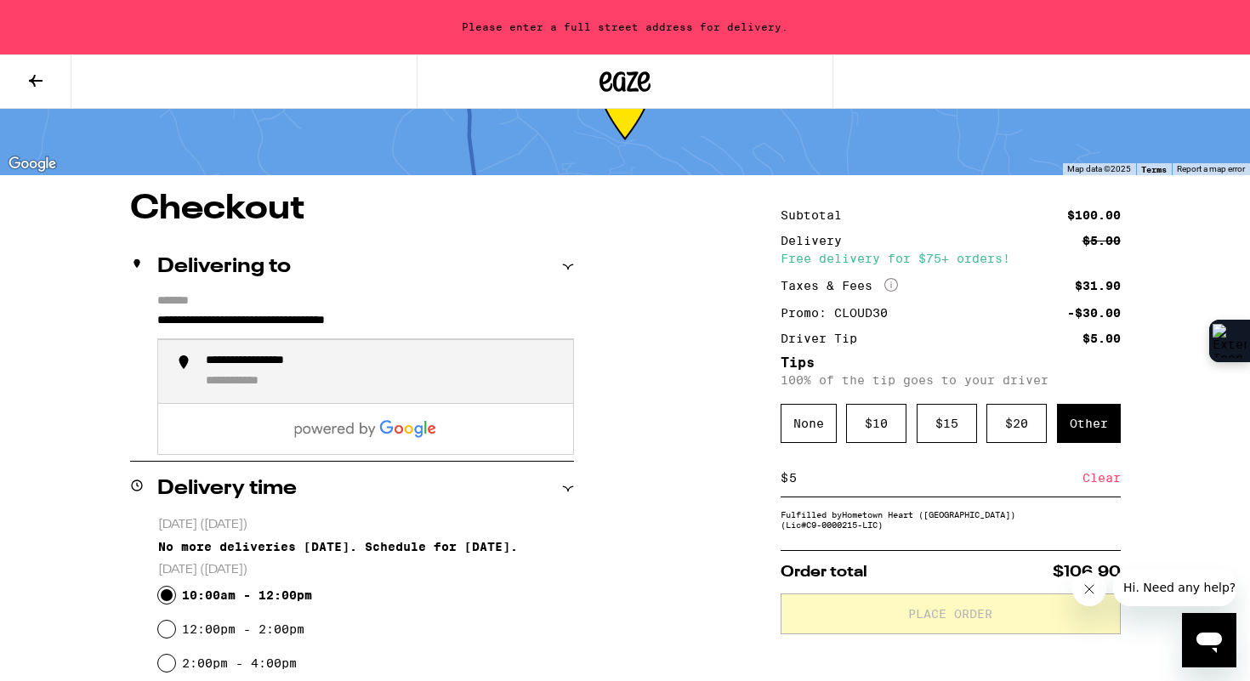
click at [292, 366] on div "**********" at bounding box center [275, 362] width 139 height 16
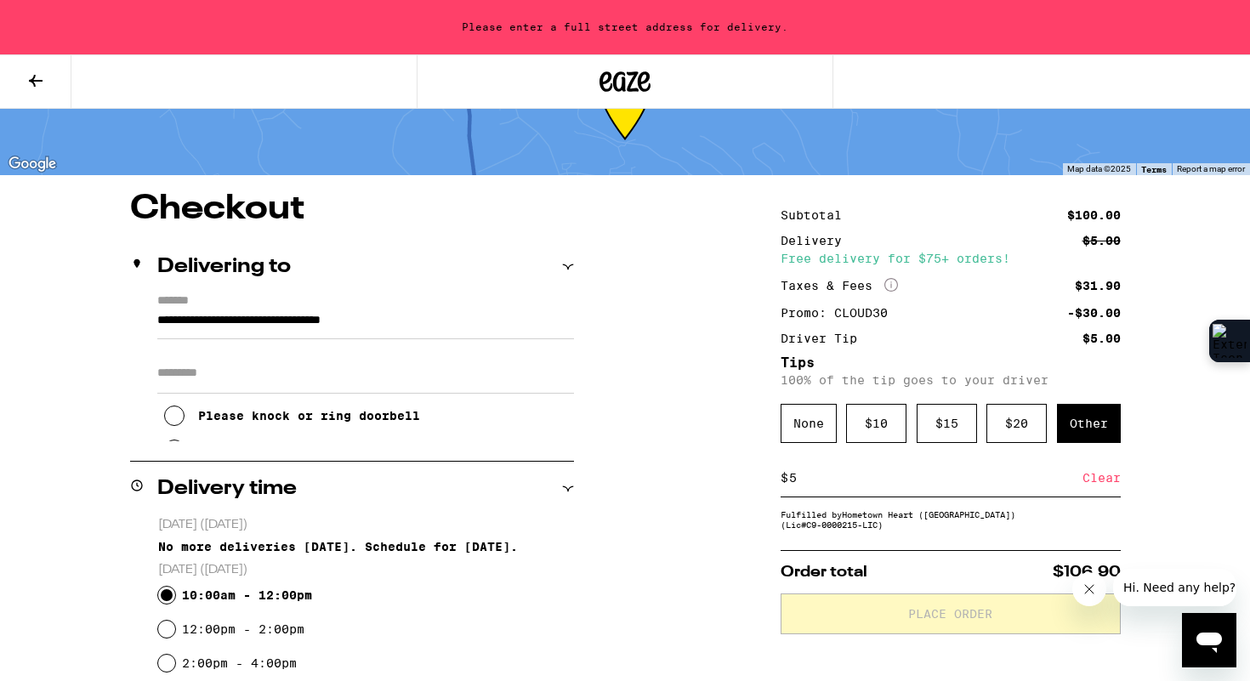
type input "**********"
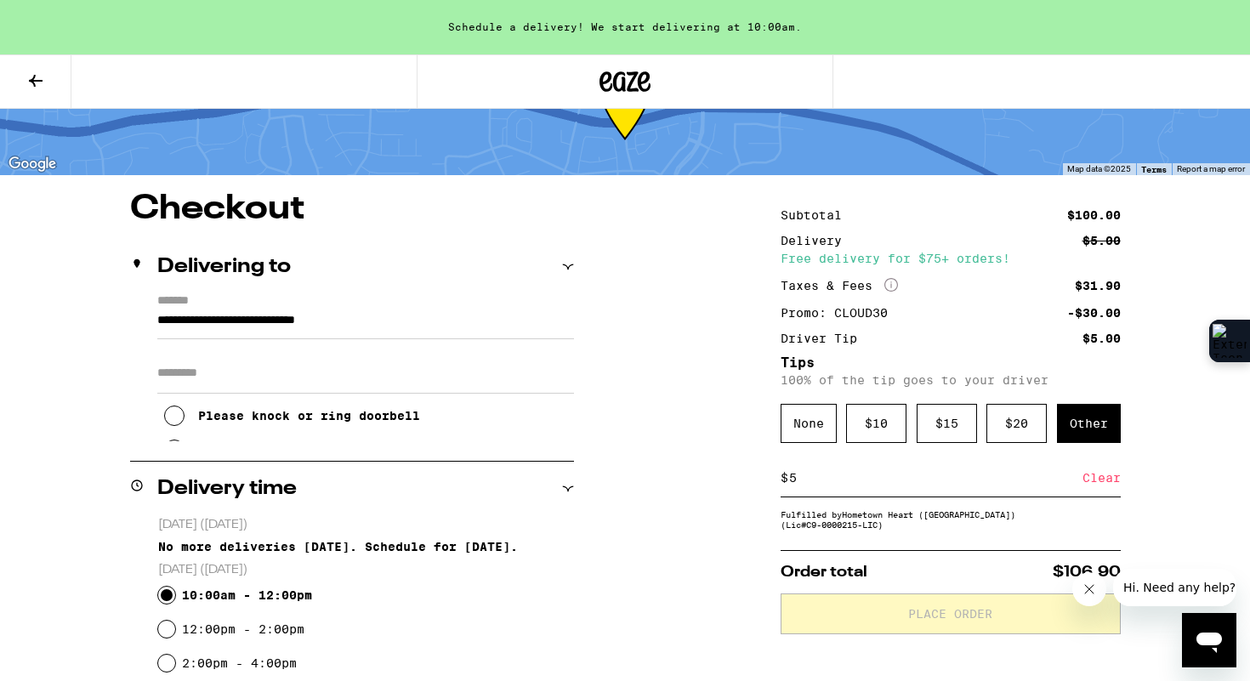
click at [173, 418] on icon at bounding box center [174, 415] width 20 height 20
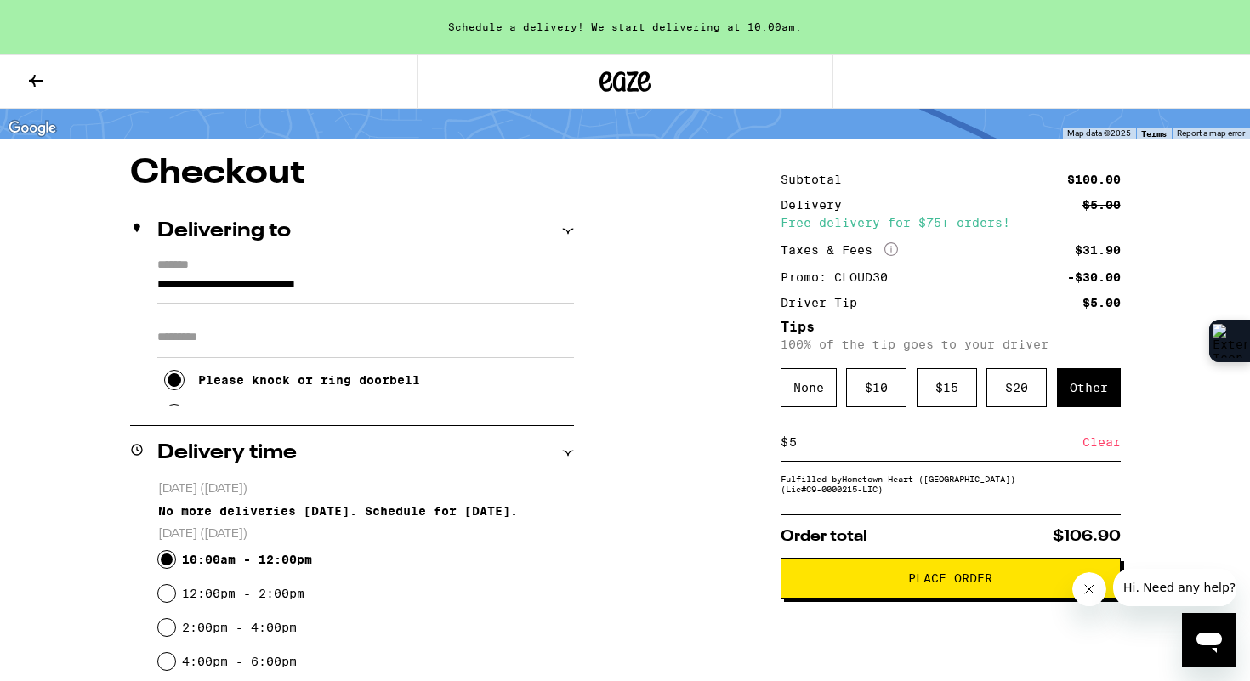
scroll to position [0, 0]
